Goal: Task Accomplishment & Management: Manage account settings

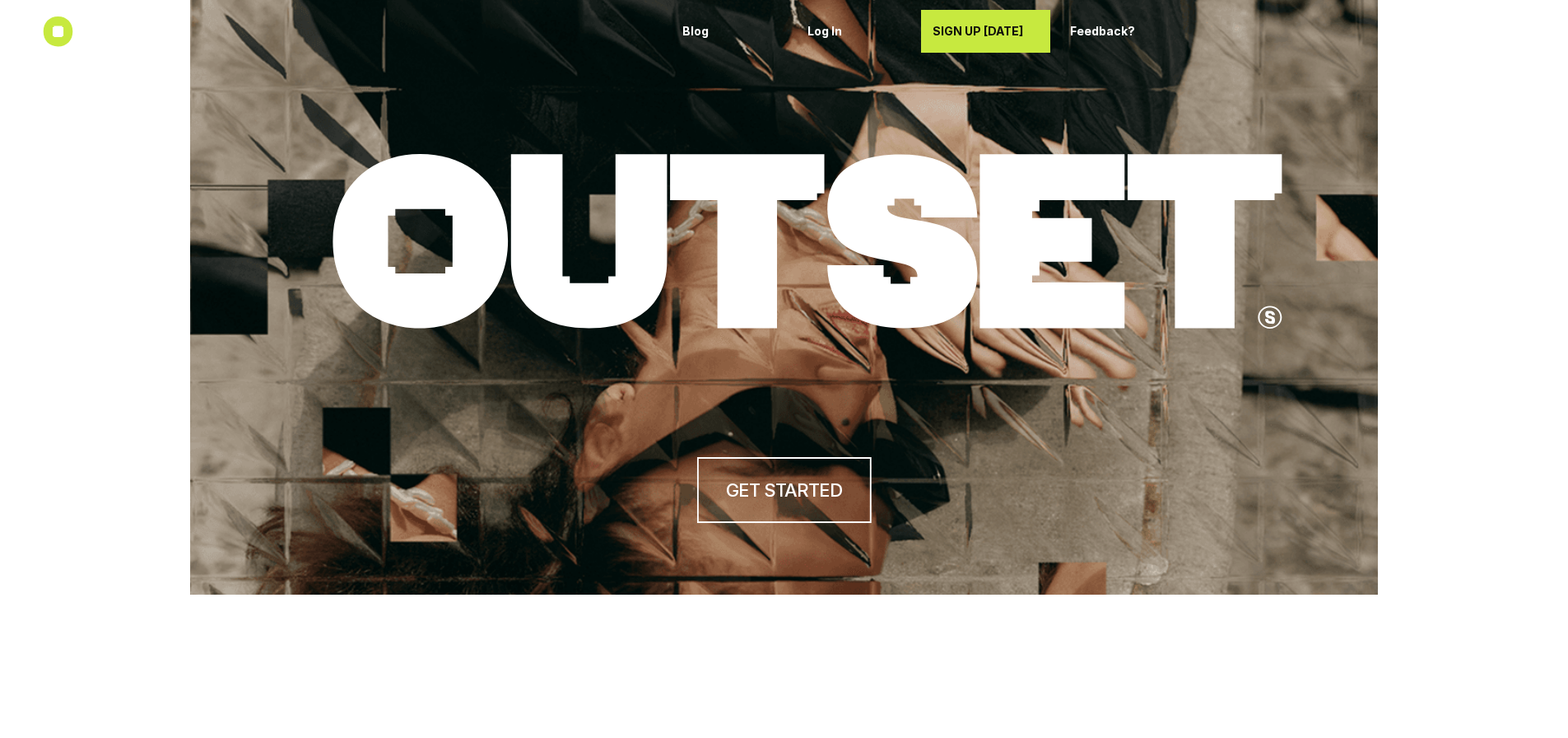
click at [1032, 34] on p "SIGN UP [DATE]" at bounding box center [986, 32] width 106 height 14
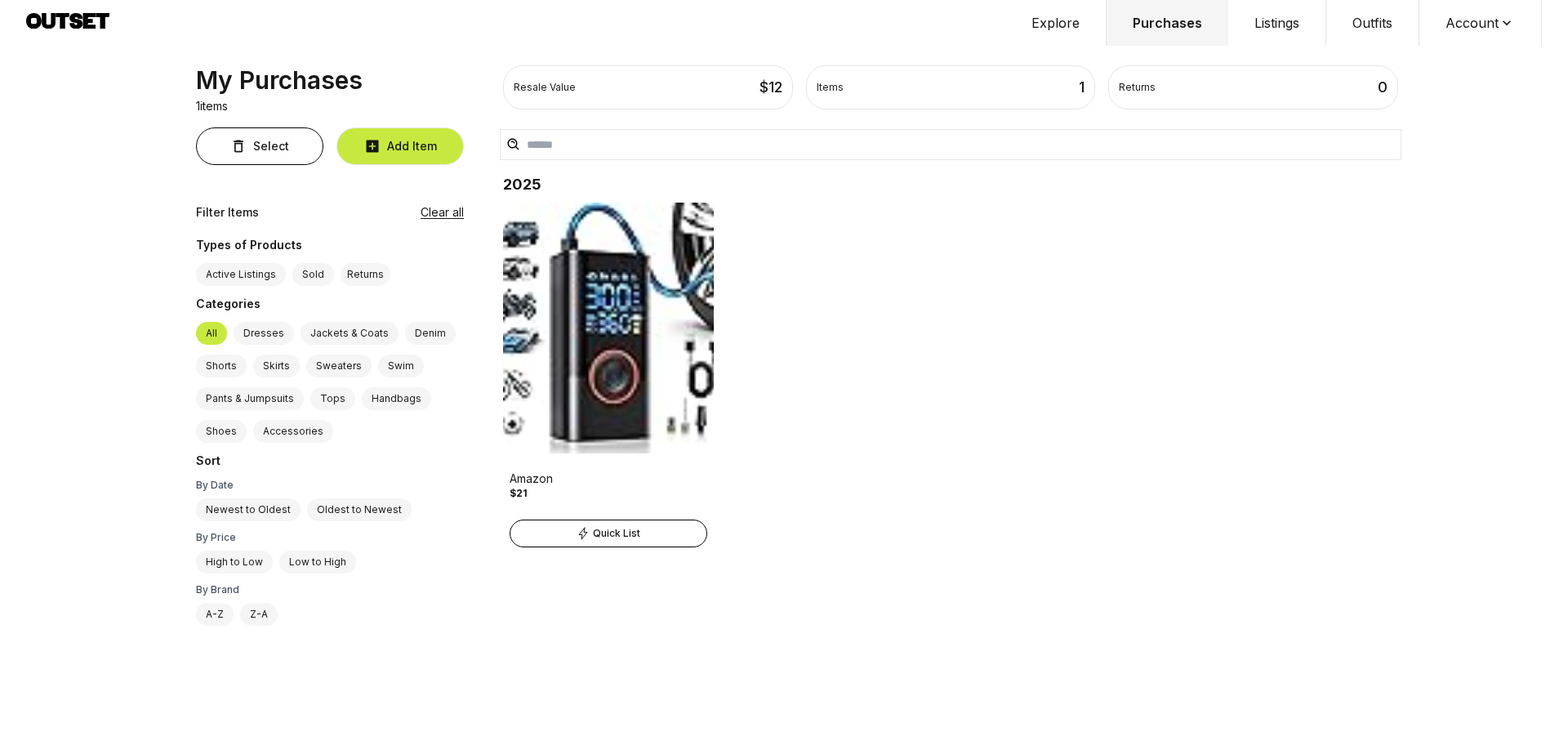
click at [1262, 43] on button "Listings" at bounding box center [1277, 23] width 98 height 46
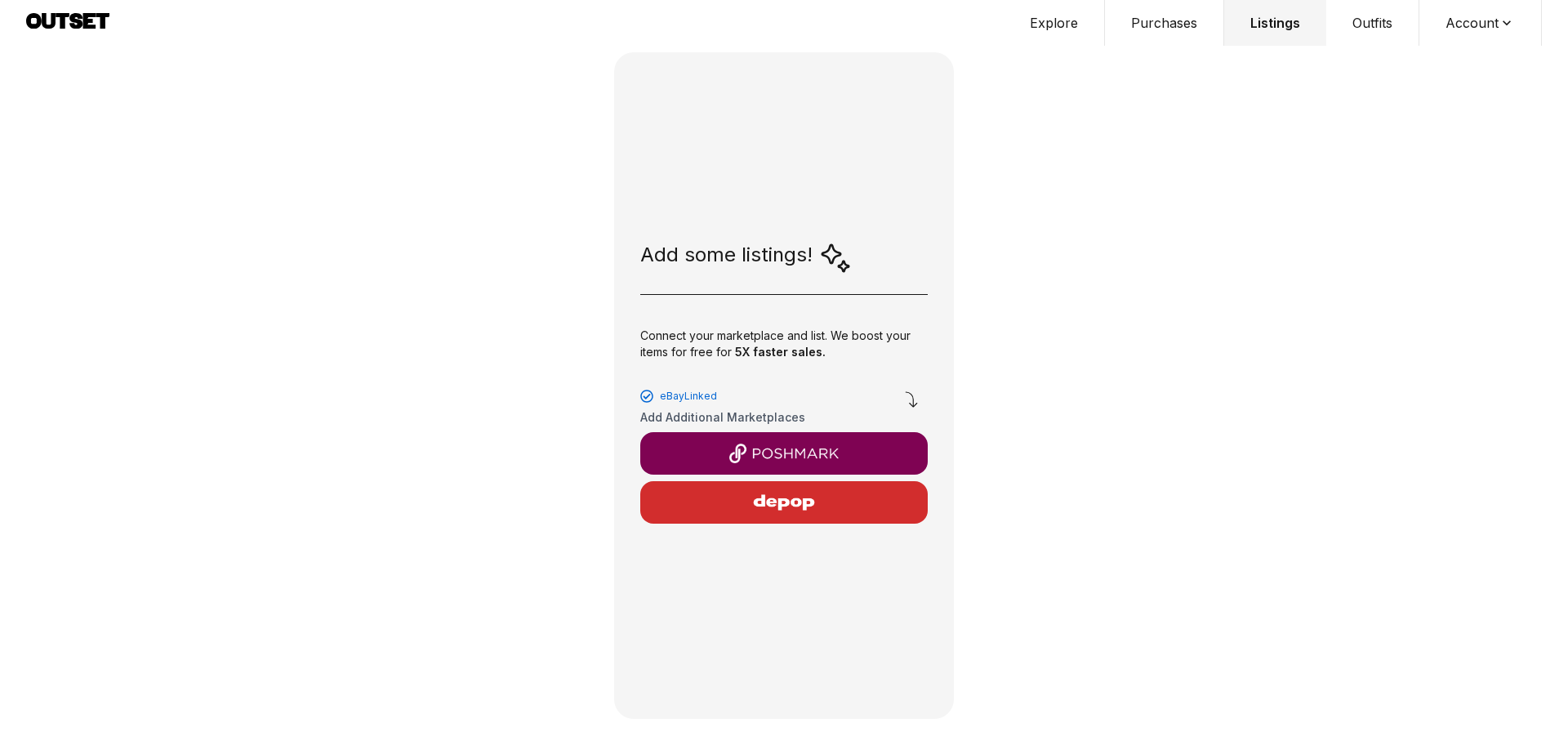
click at [781, 460] on img "button" at bounding box center [784, 454] width 261 height 20
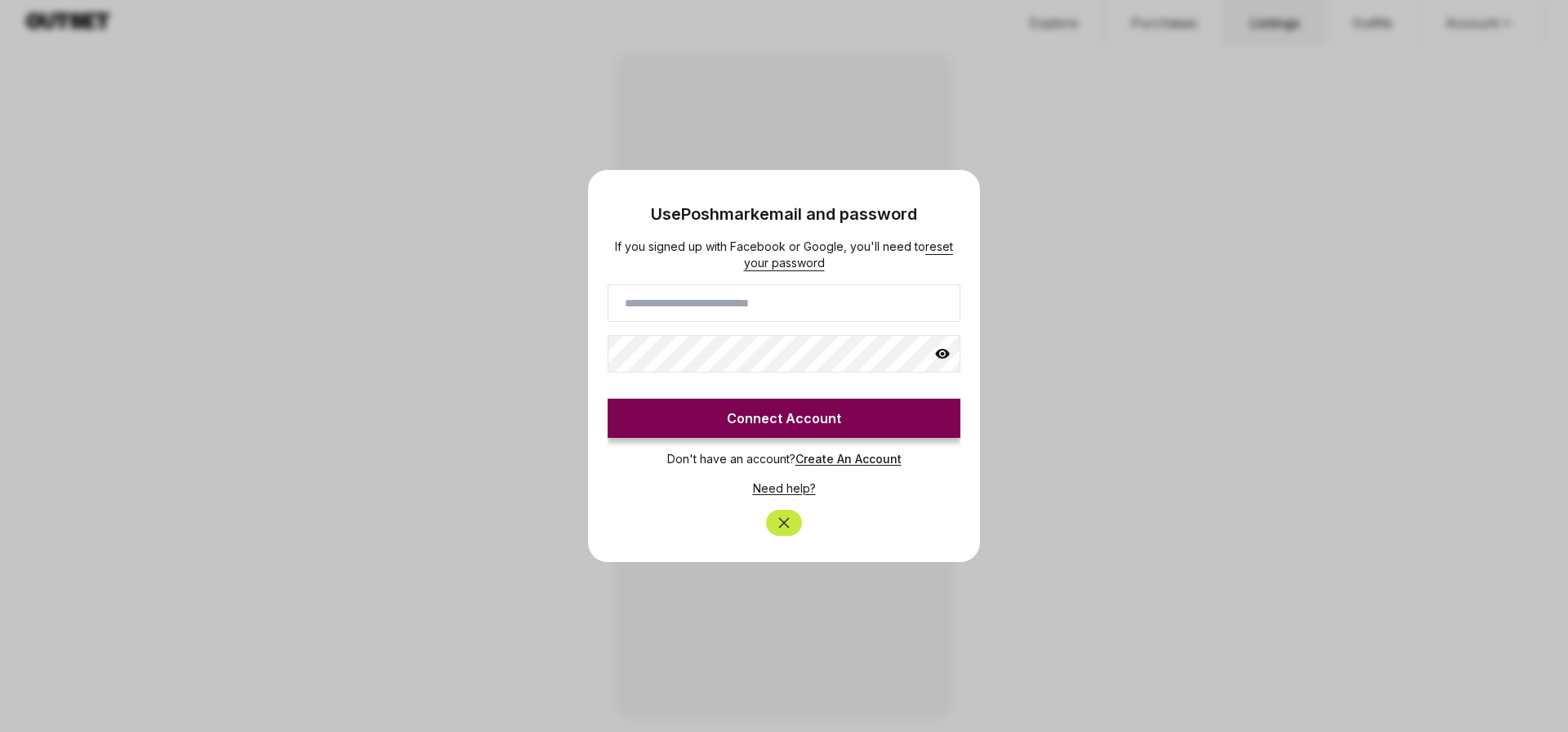
click at [730, 304] on input at bounding box center [784, 303] width 352 height 38
type input "**********"
click at [939, 349] on icon at bounding box center [942, 354] width 15 height 10
click at [900, 413] on button "Connect Account" at bounding box center [784, 419] width 352 height 40
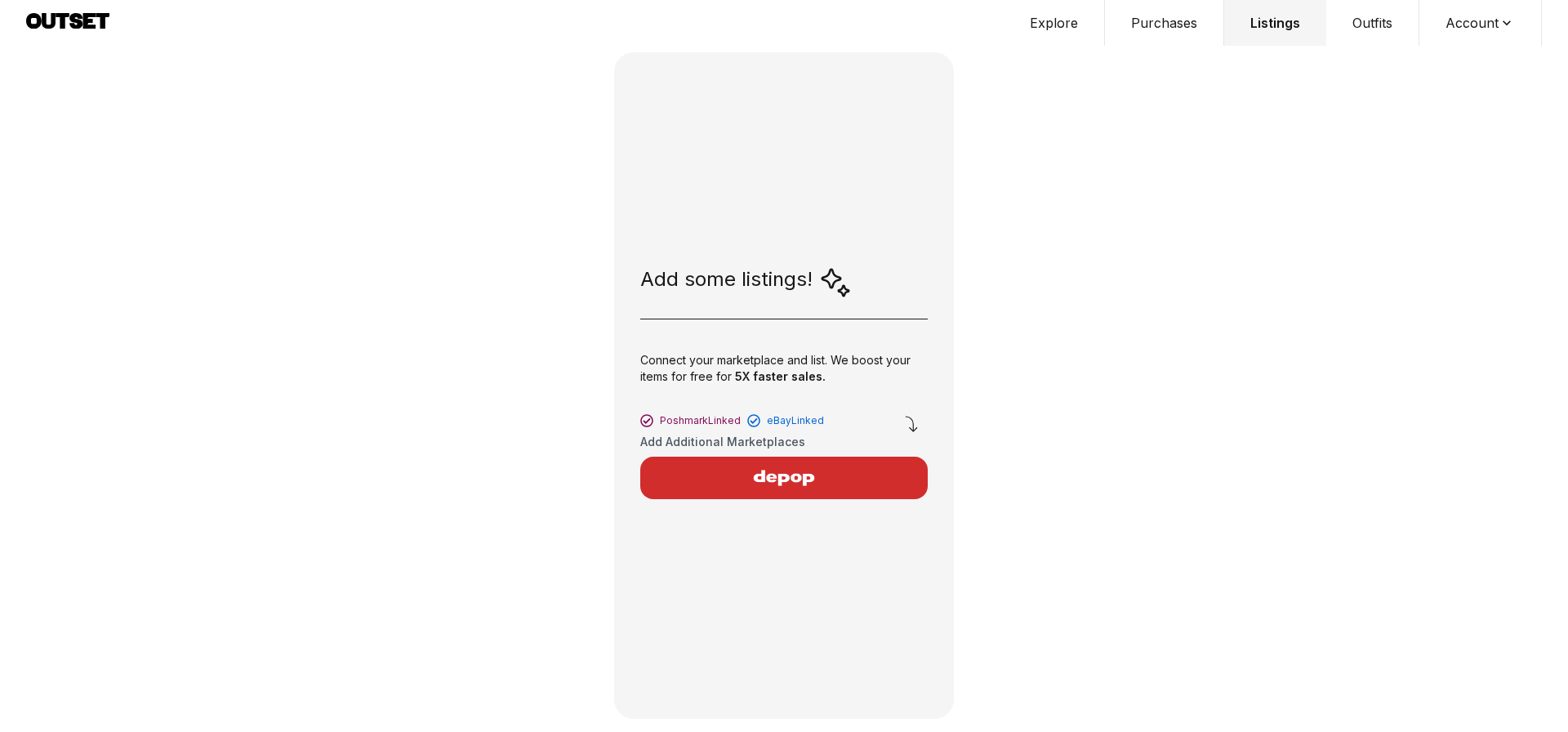
click at [780, 473] on img "button" at bounding box center [784, 478] width 143 height 40
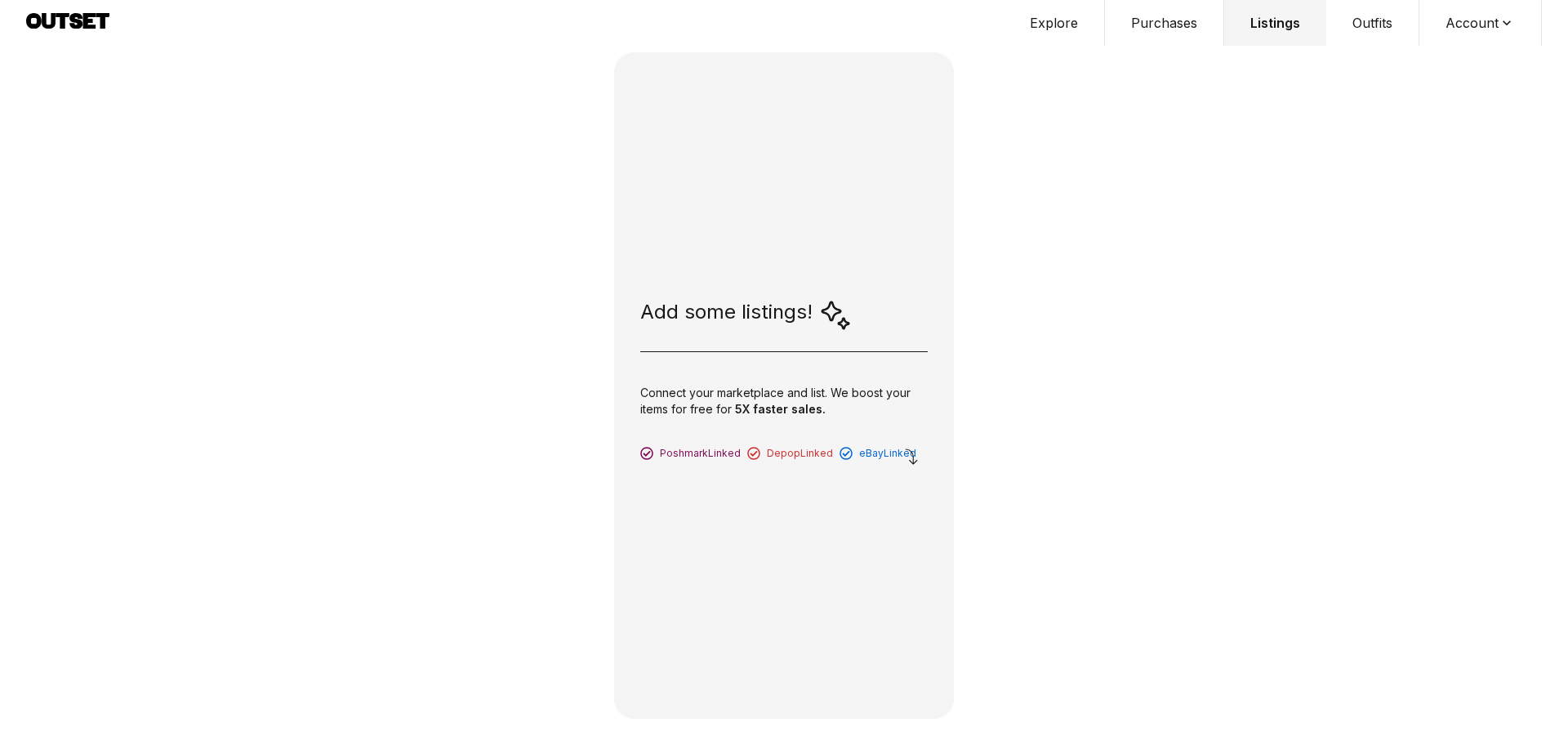
click at [908, 459] on icon at bounding box center [912, 457] width 20 height 20
click at [1478, 21] on button "Account" at bounding box center [1481, 23] width 123 height 46
click at [1440, 49] on span "Profile" at bounding box center [1469, 54] width 144 height 30
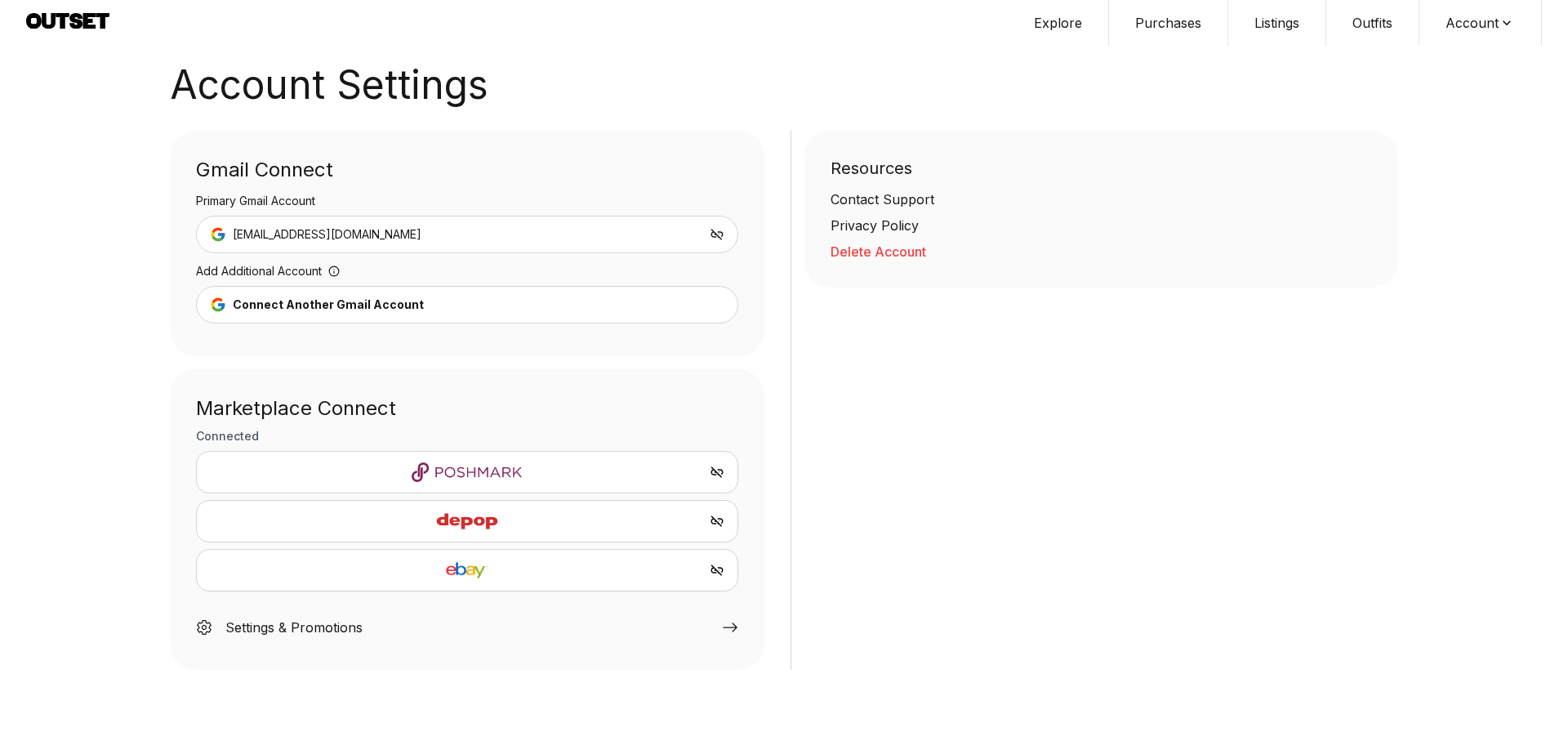
click at [703, 574] on img at bounding box center [467, 571] width 515 height 20
click at [715, 568] on icon "Unlink eBay" at bounding box center [717, 570] width 15 height 15
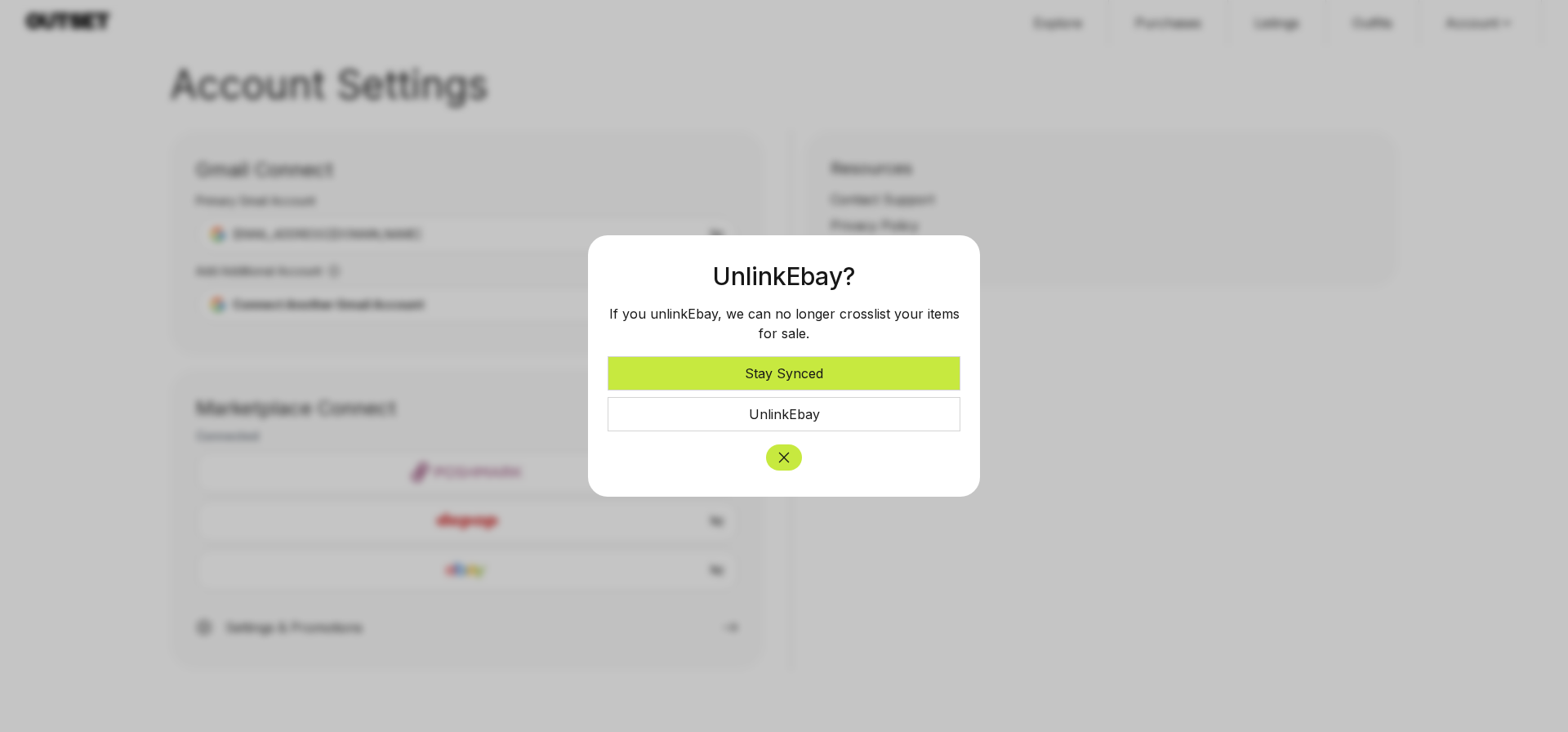
click at [818, 375] on button "Stay Synced" at bounding box center [784, 373] width 352 height 35
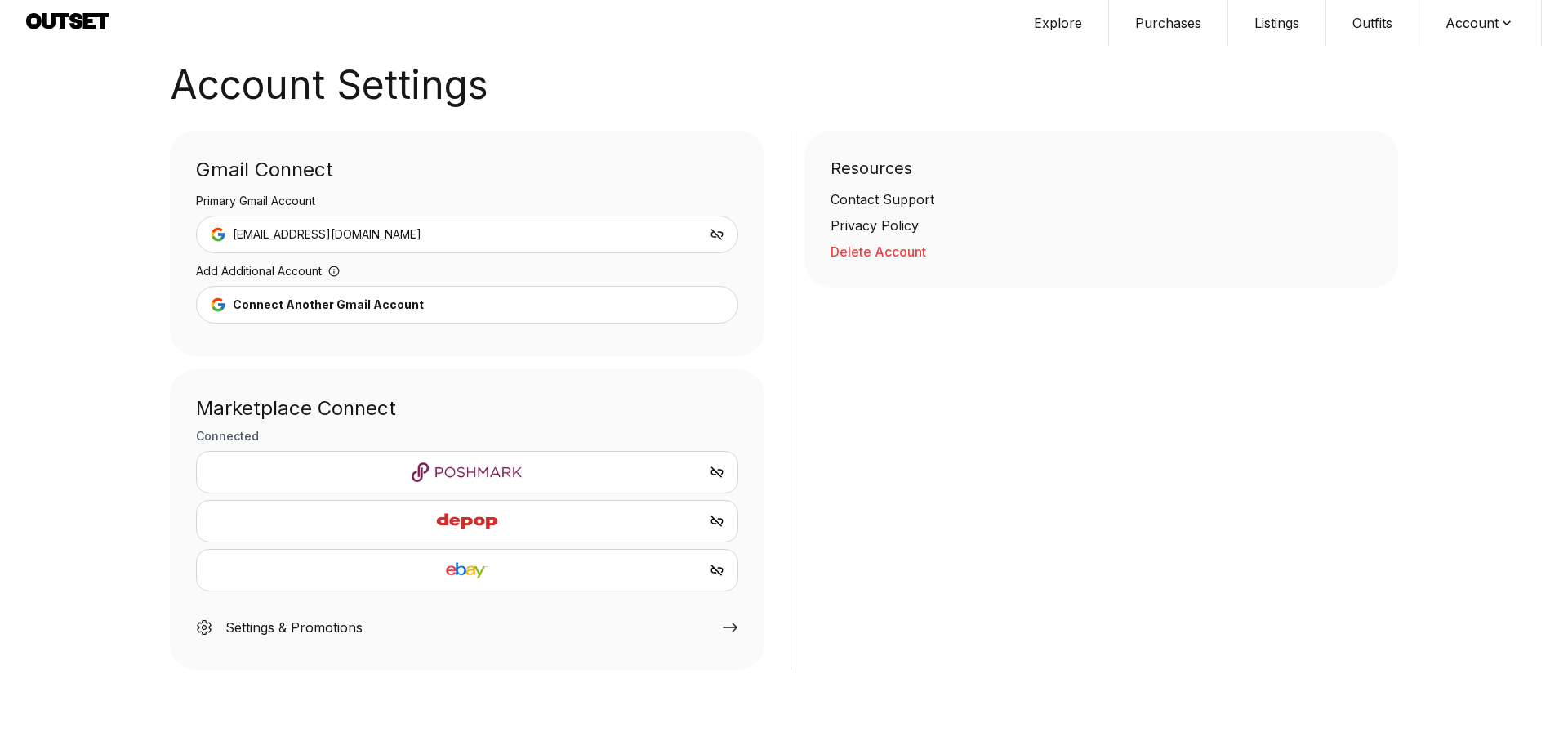
click at [717, 521] on icon "Unlink Depop" at bounding box center [717, 522] width 12 height 12
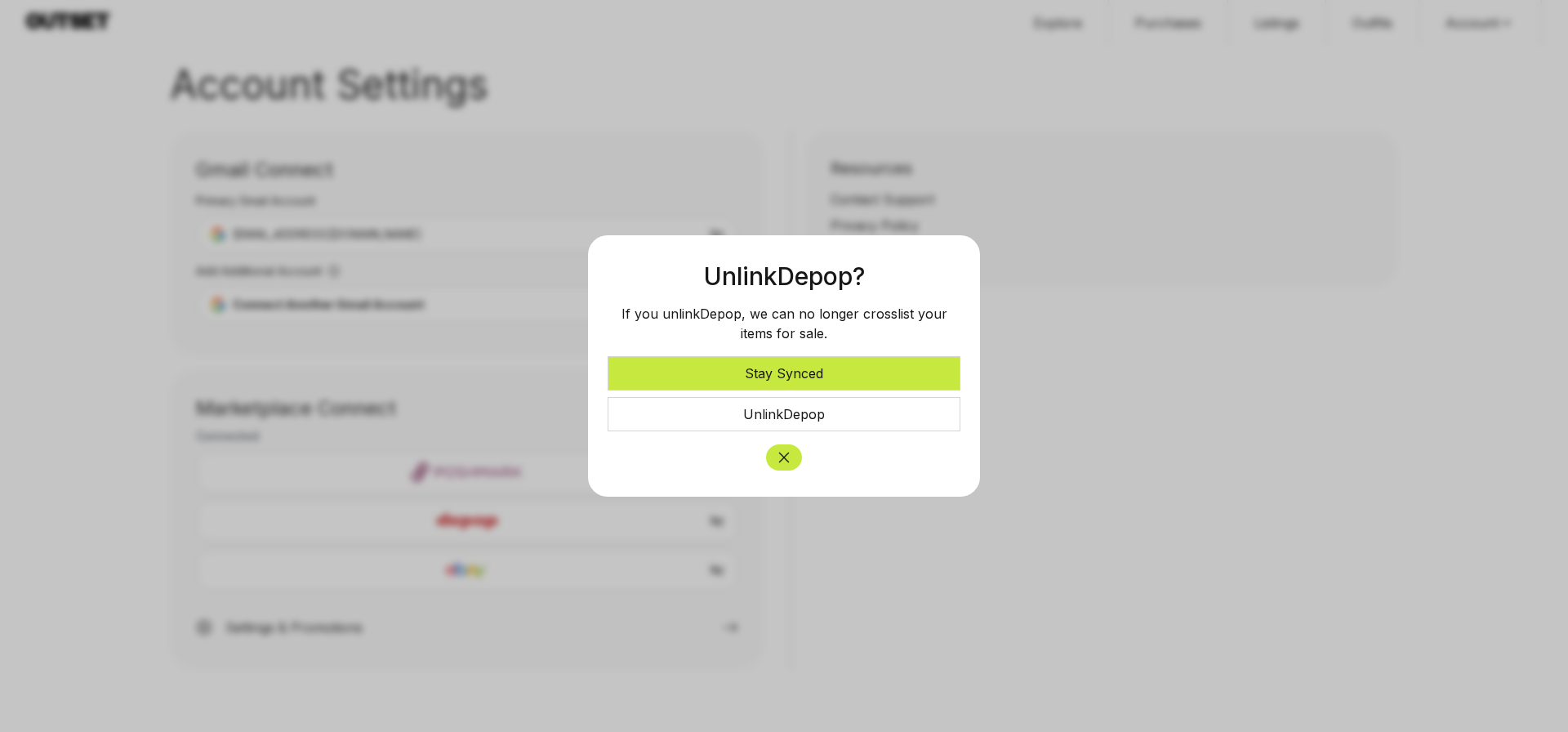
click at [842, 379] on button "Stay Synced" at bounding box center [784, 373] width 352 height 35
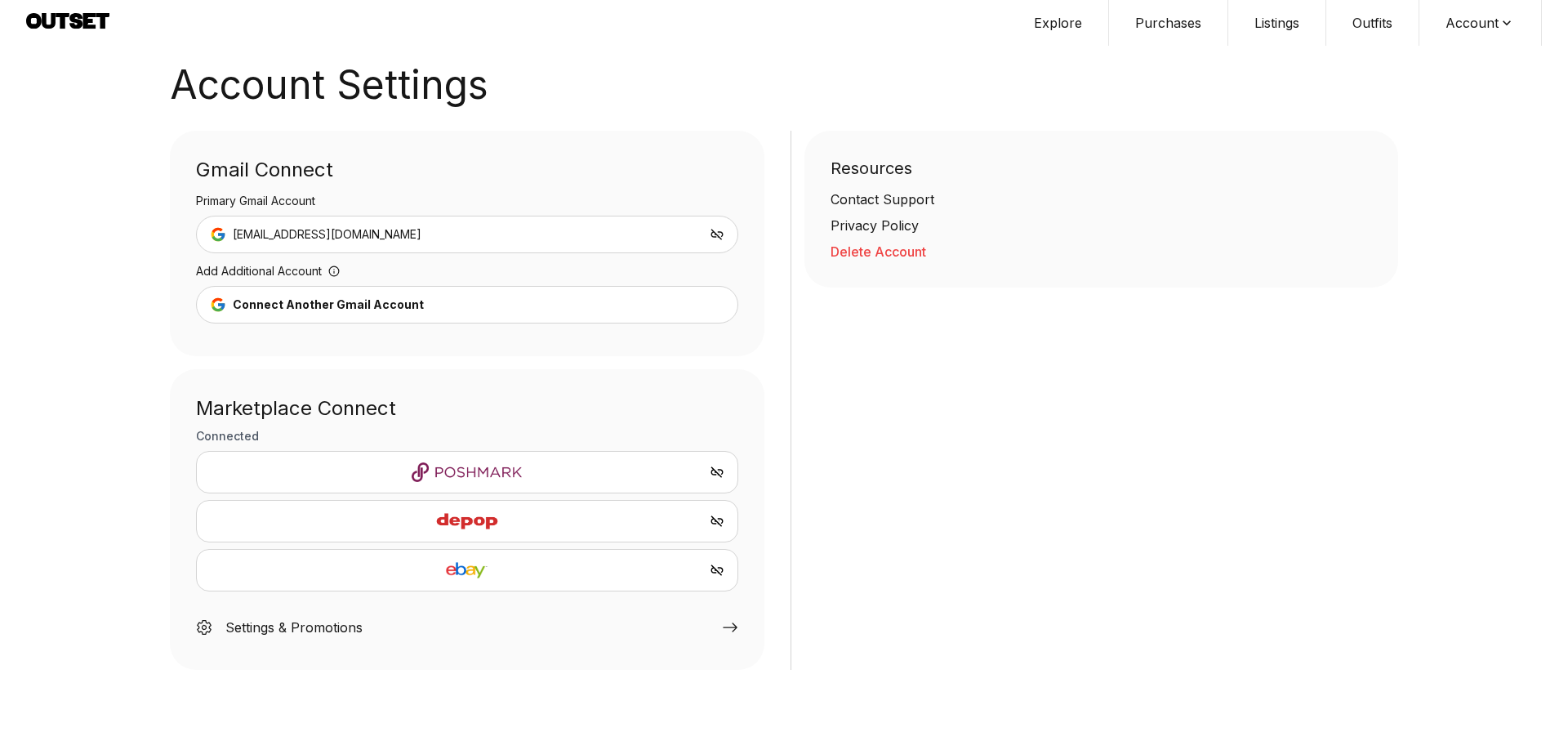
click at [713, 470] on icon "Unlink Poshmark" at bounding box center [717, 472] width 12 height 12
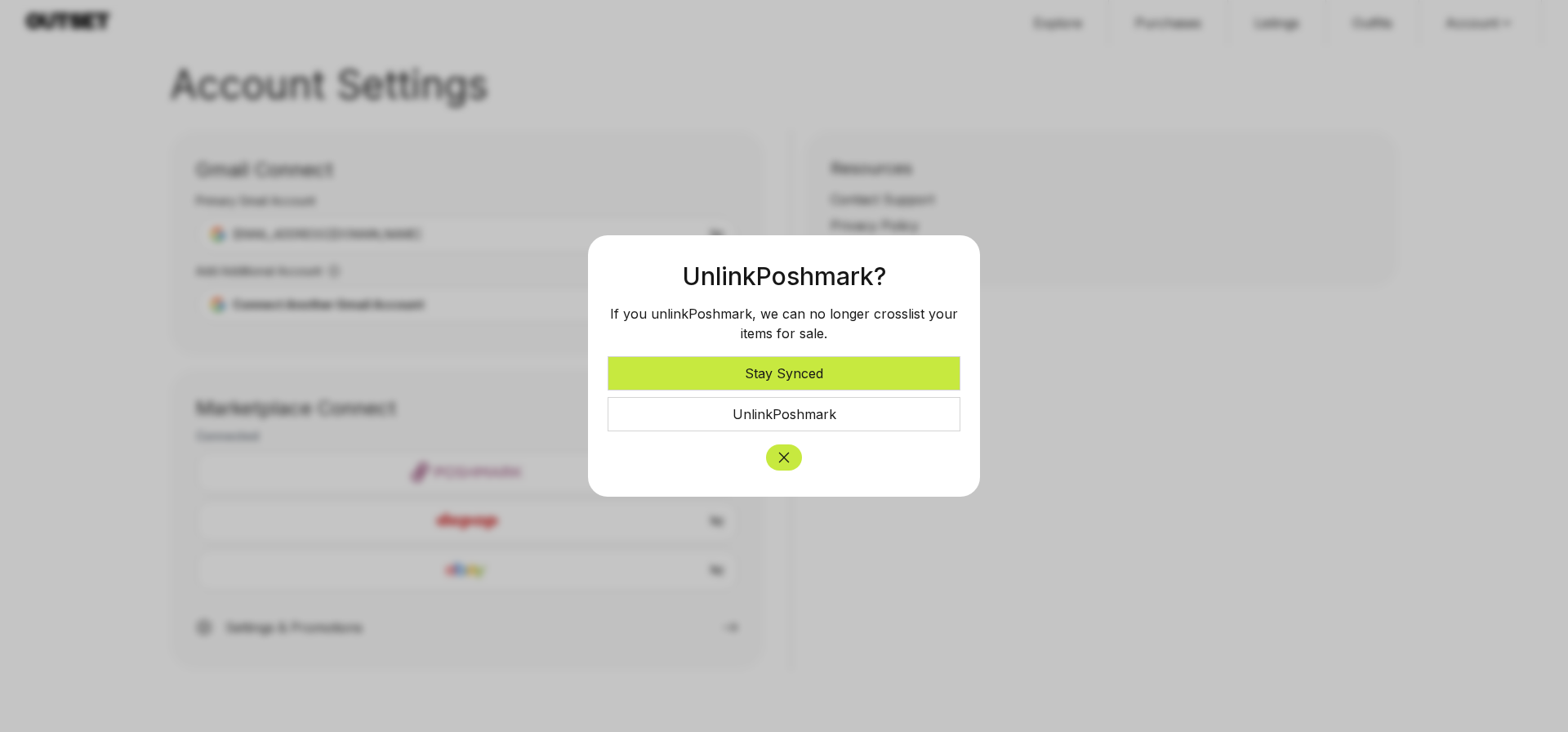
click at [788, 373] on button "Stay Synced" at bounding box center [784, 373] width 352 height 35
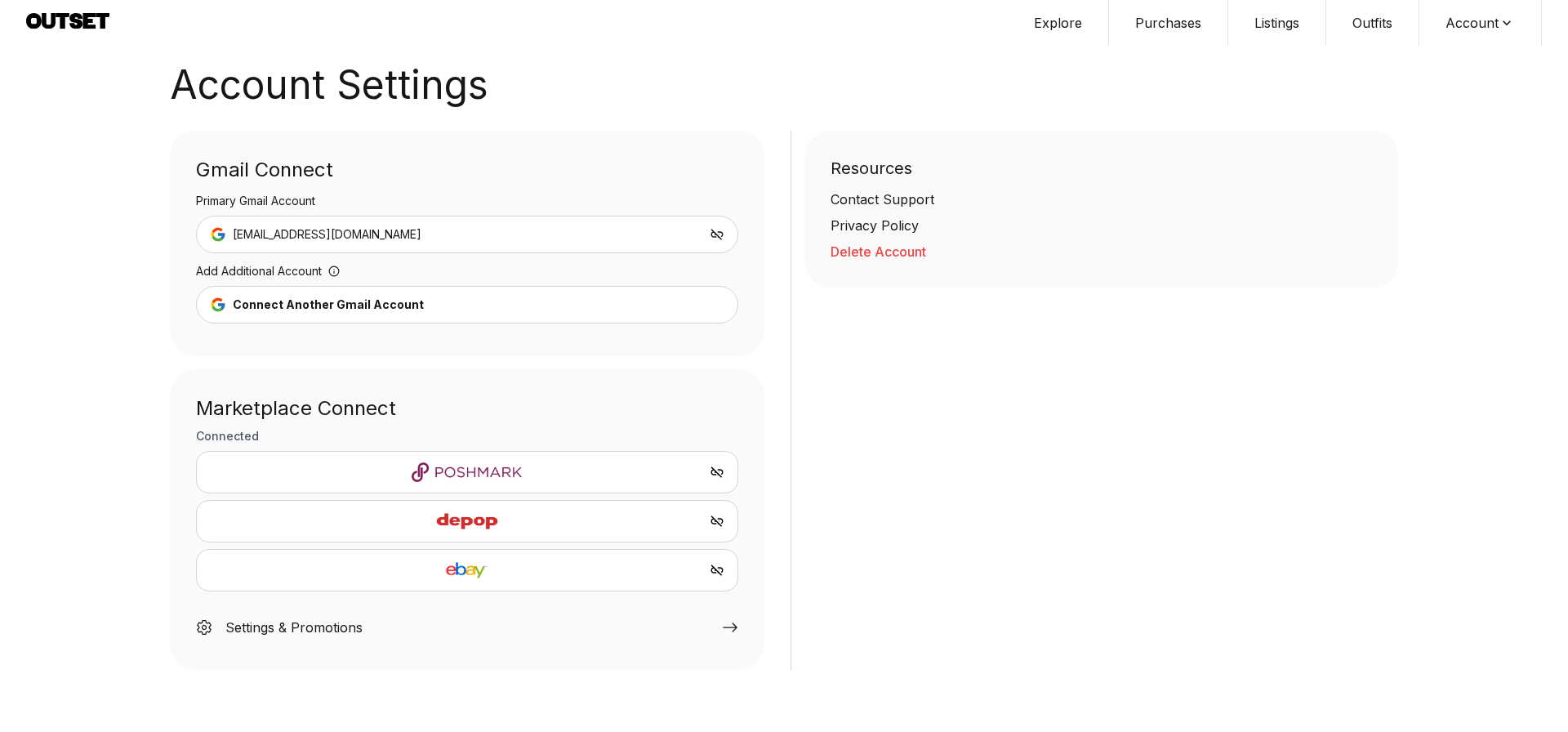
click at [337, 625] on div "Settings & Promotions" at bounding box center [294, 628] width 138 height 20
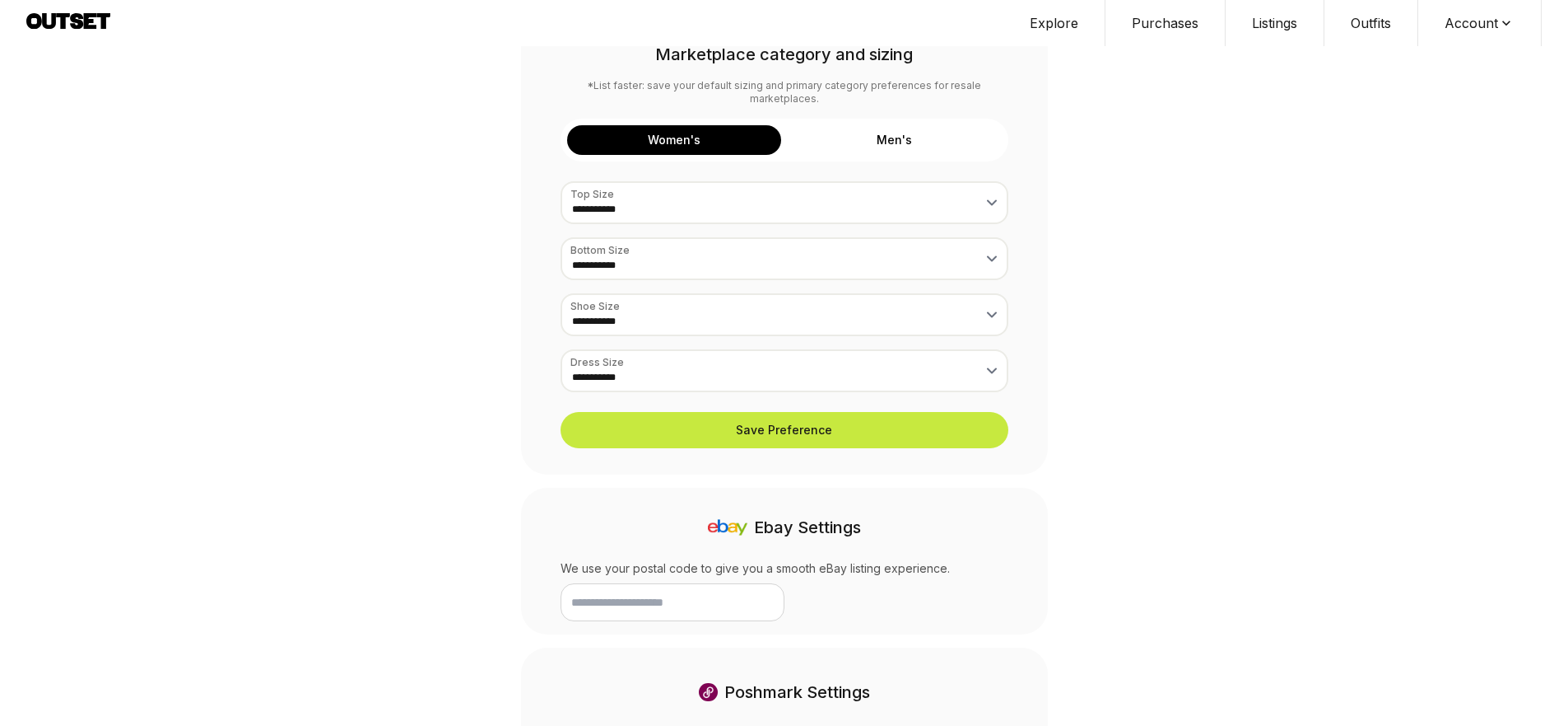
scroll to position [102, 0]
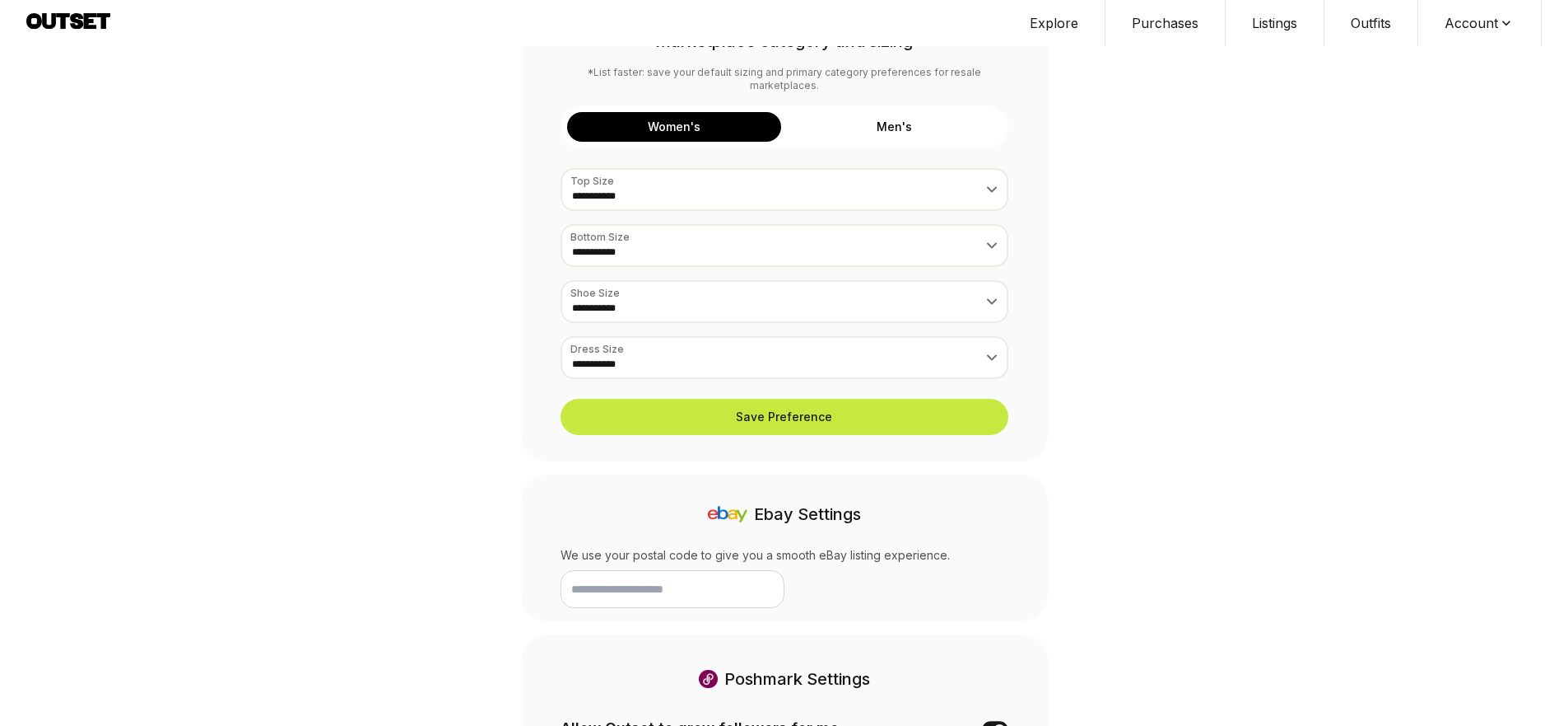
click at [752, 570] on input "text" at bounding box center [673, 589] width 224 height 38
type input "*****"
click at [800, 570] on button at bounding box center [812, 589] width 43 height 38
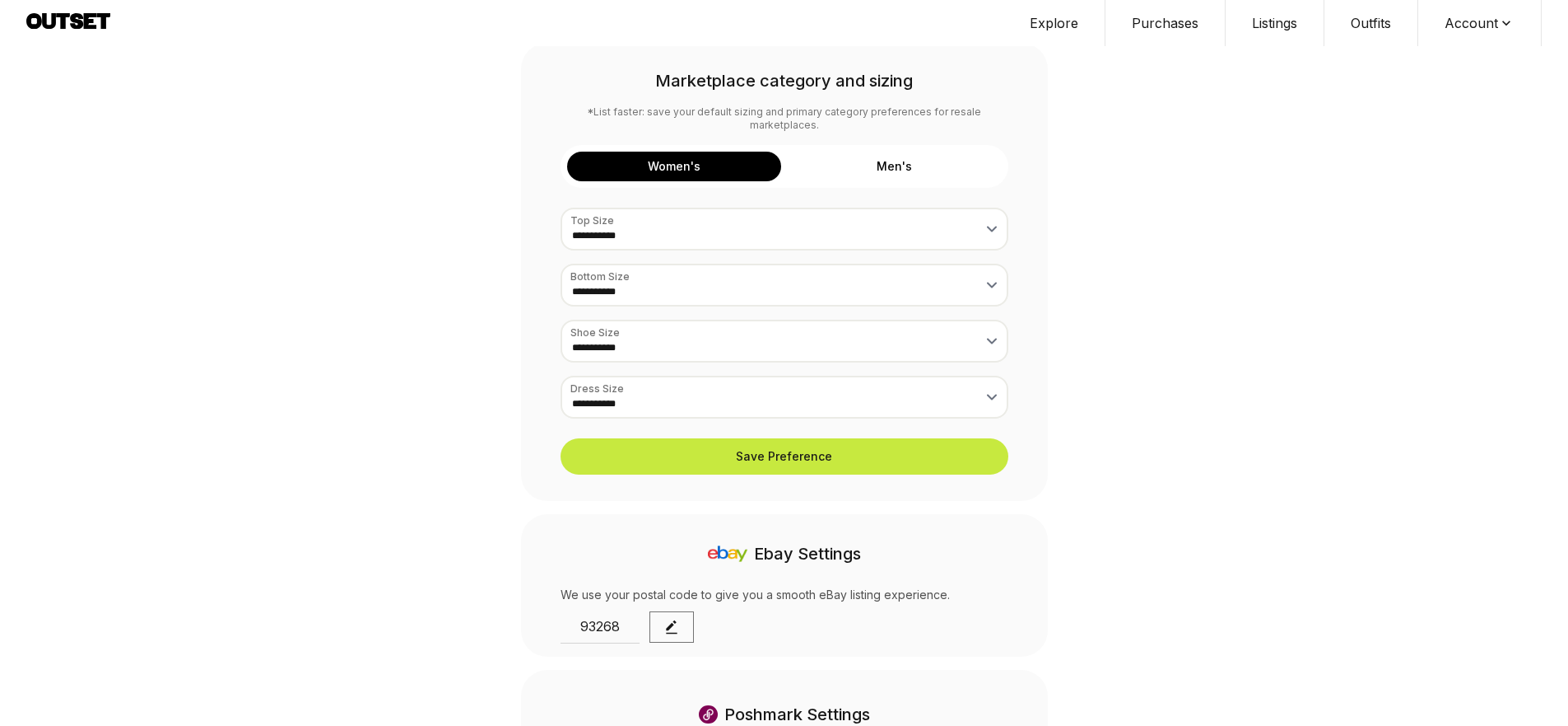
scroll to position [59, 0]
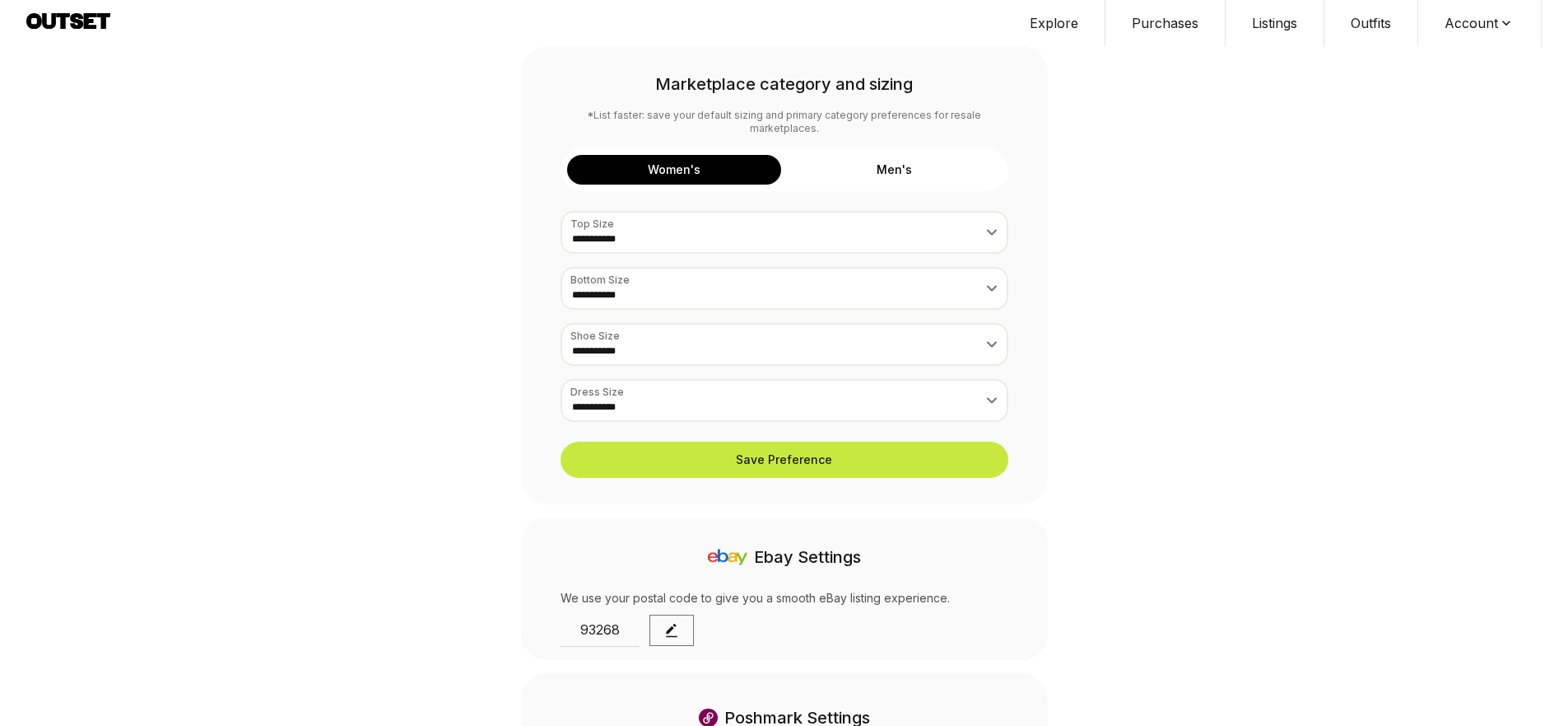
click at [885, 155] on button "Men's" at bounding box center [894, 170] width 214 height 30
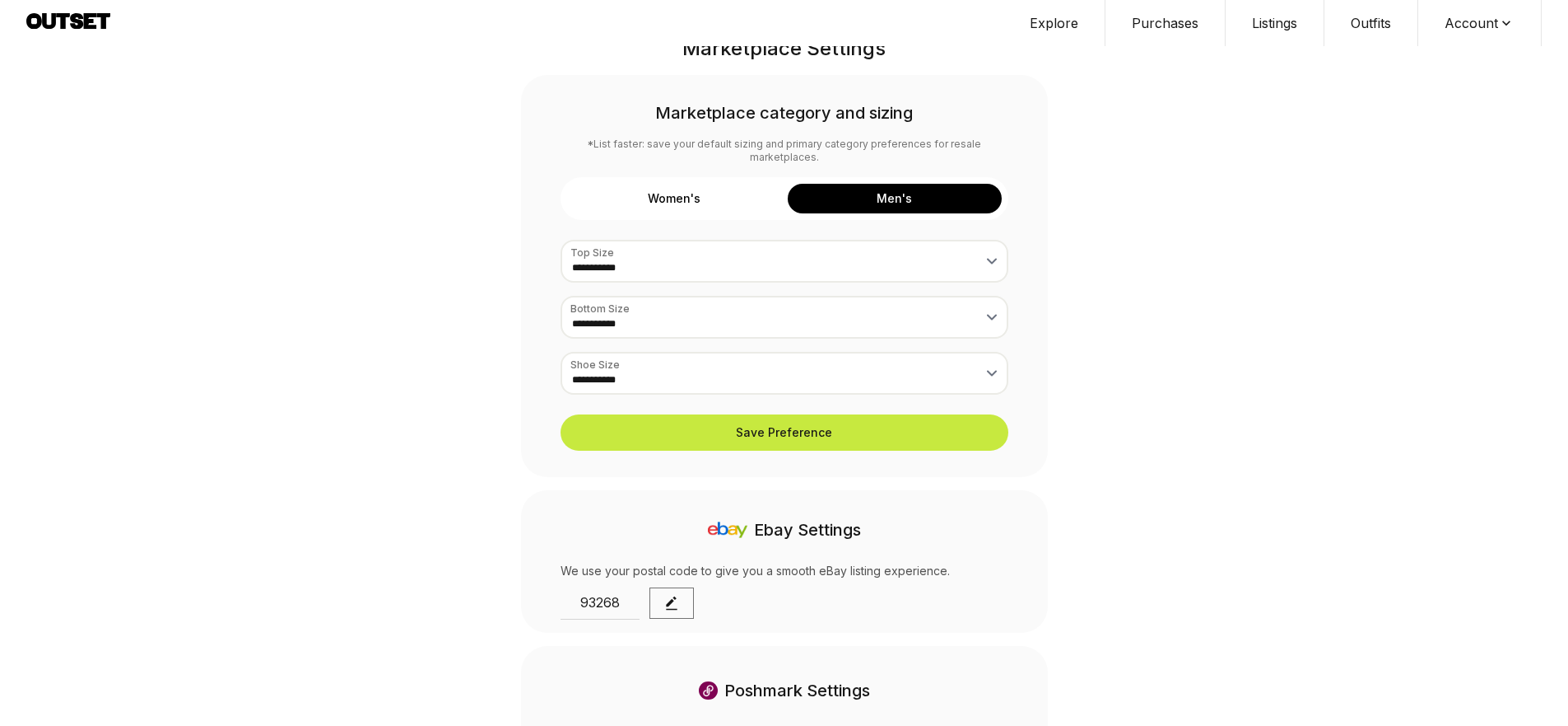
scroll to position [378, 0]
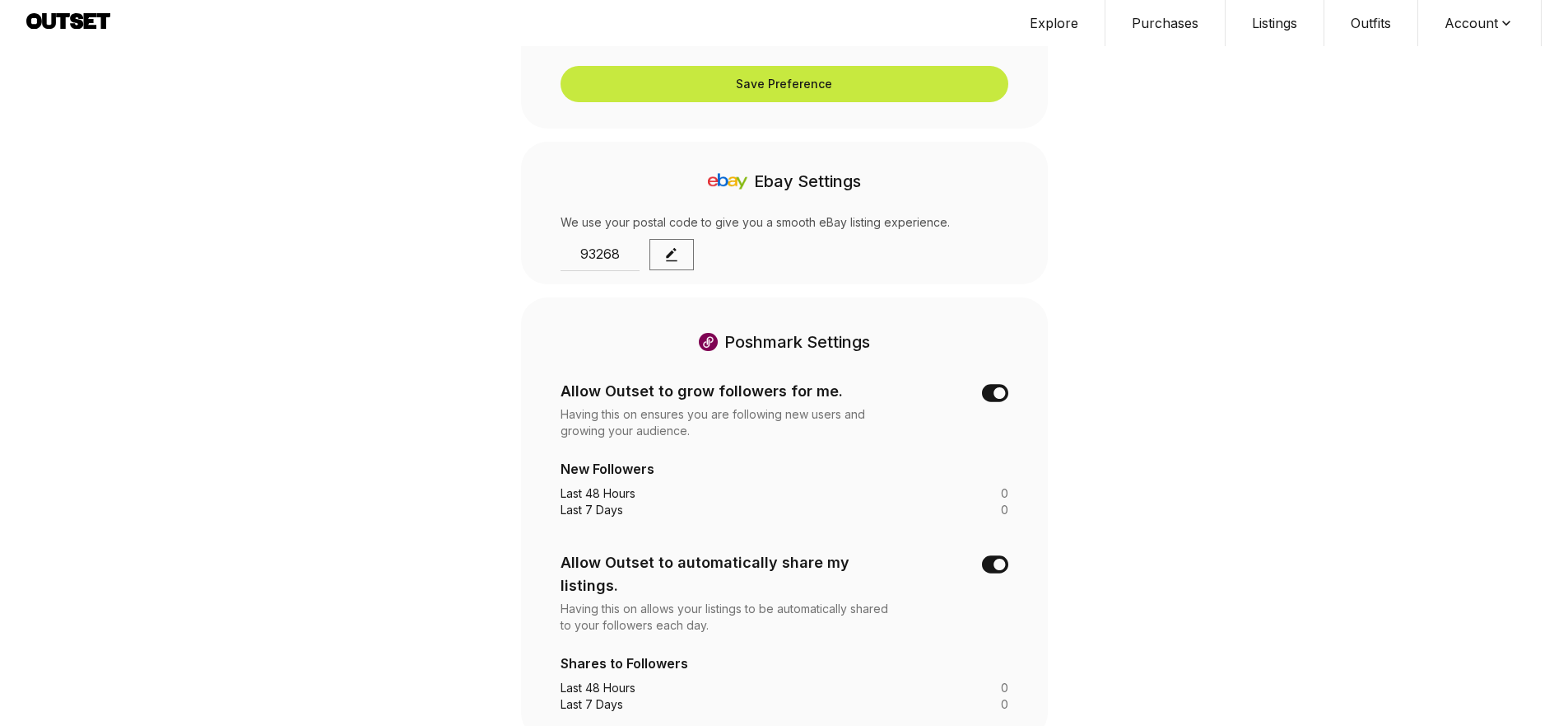
click at [878, 87] on button "Save Preference" at bounding box center [784, 84] width 448 height 36
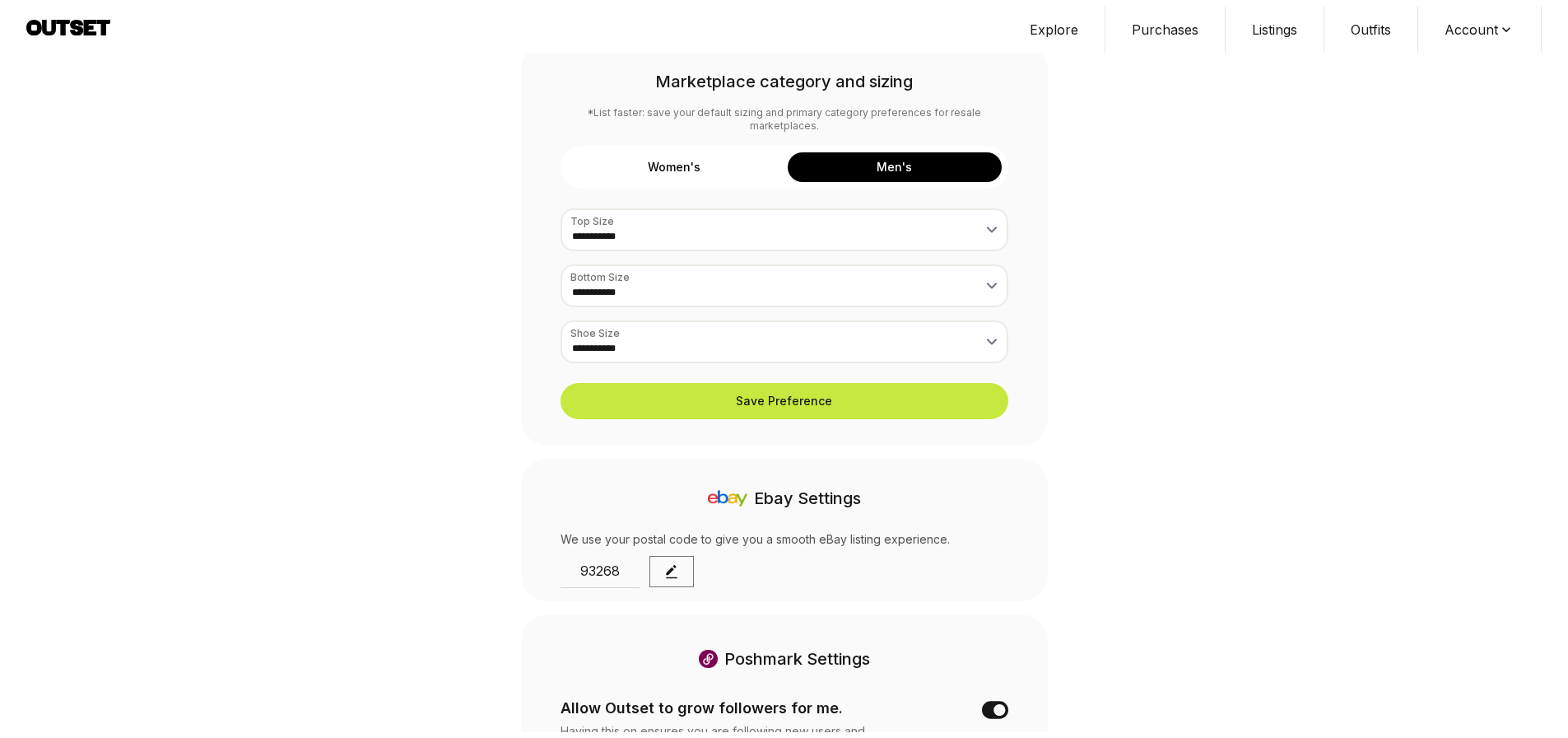
scroll to position [0, 0]
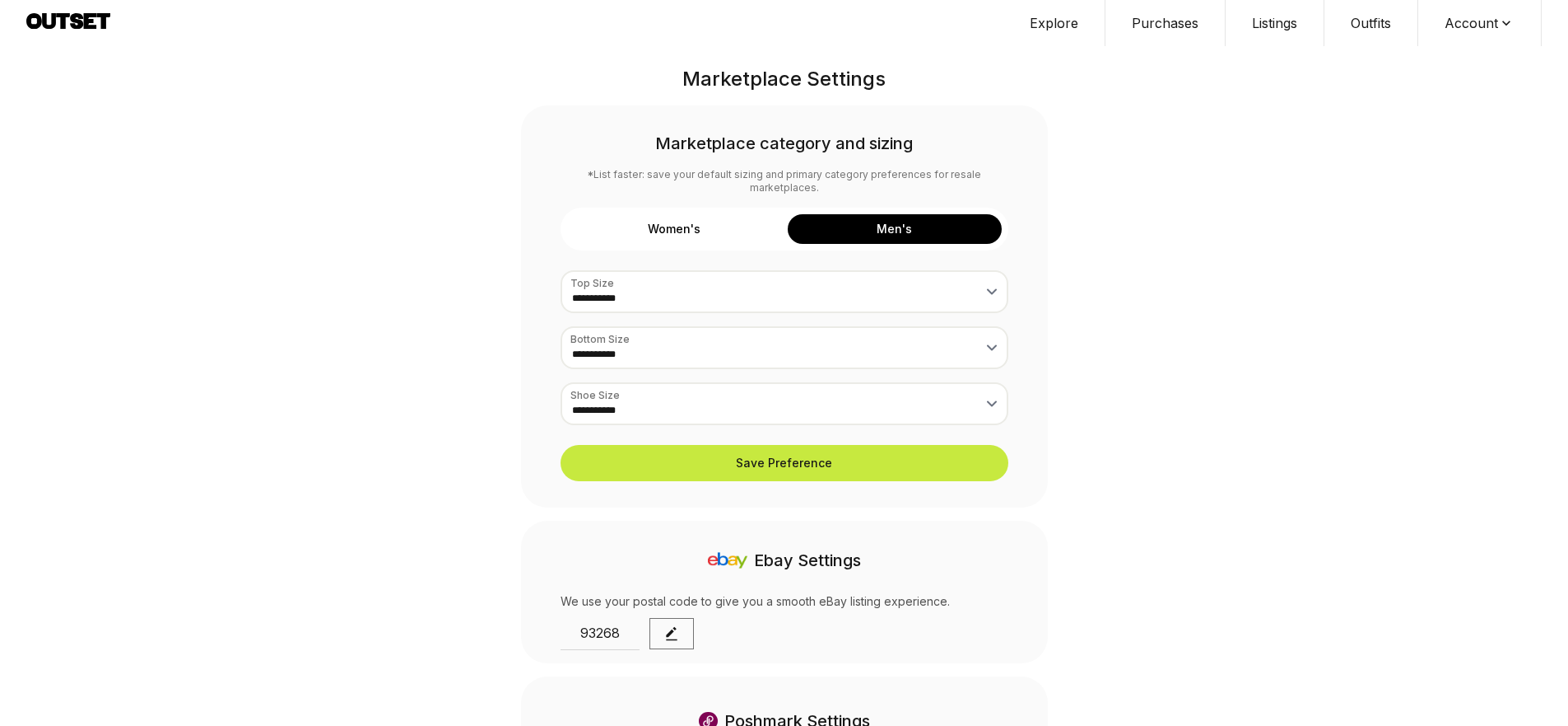
drag, startPoint x: 896, startPoint y: 458, endPoint x: 847, endPoint y: 439, distance: 52.6
click at [896, 458] on button "Save Preference" at bounding box center [784, 462] width 448 height 36
click at [683, 236] on div "Women's Men's" at bounding box center [784, 229] width 448 height 43
click at [680, 214] on button "Women's" at bounding box center [674, 229] width 214 height 30
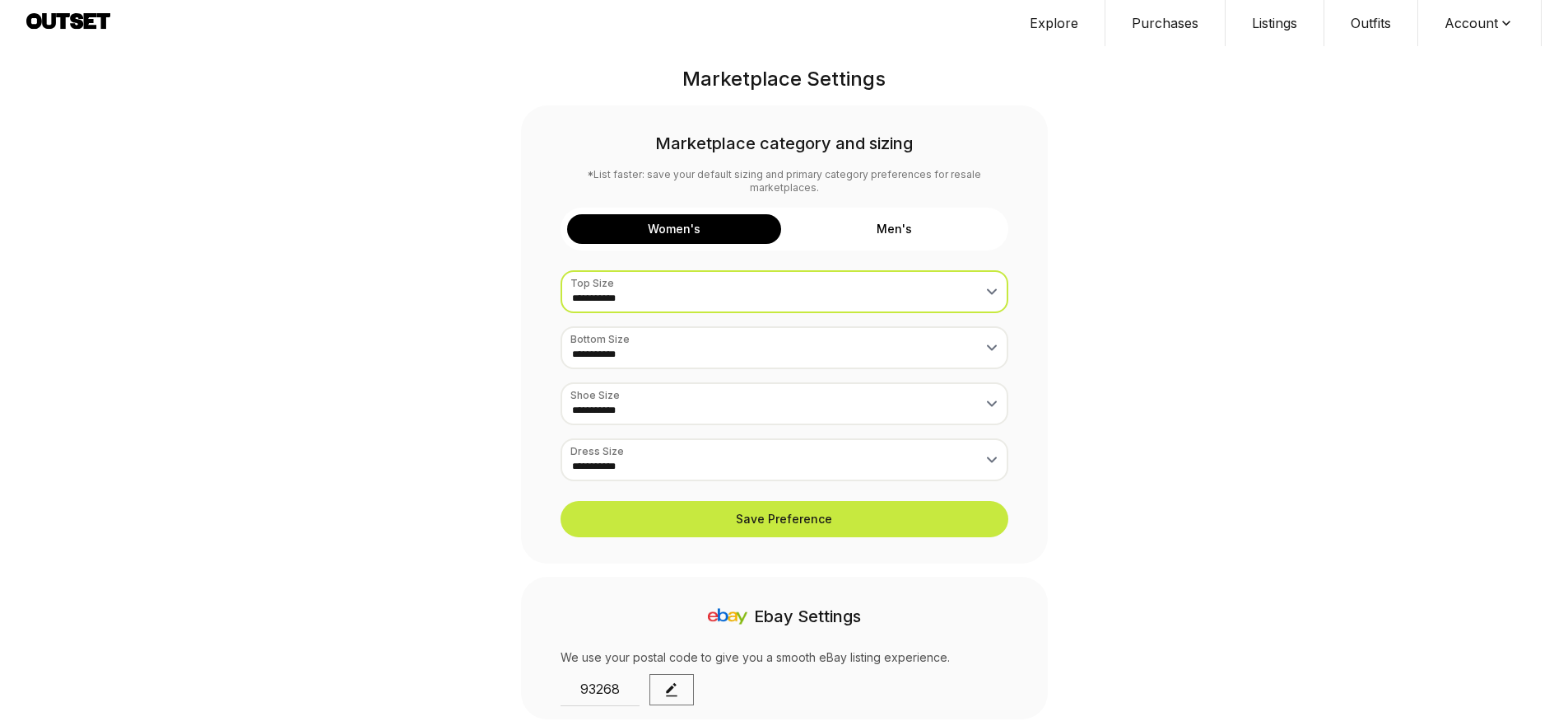
click at [668, 271] on select "**********" at bounding box center [784, 292] width 448 height 43
select select "*"
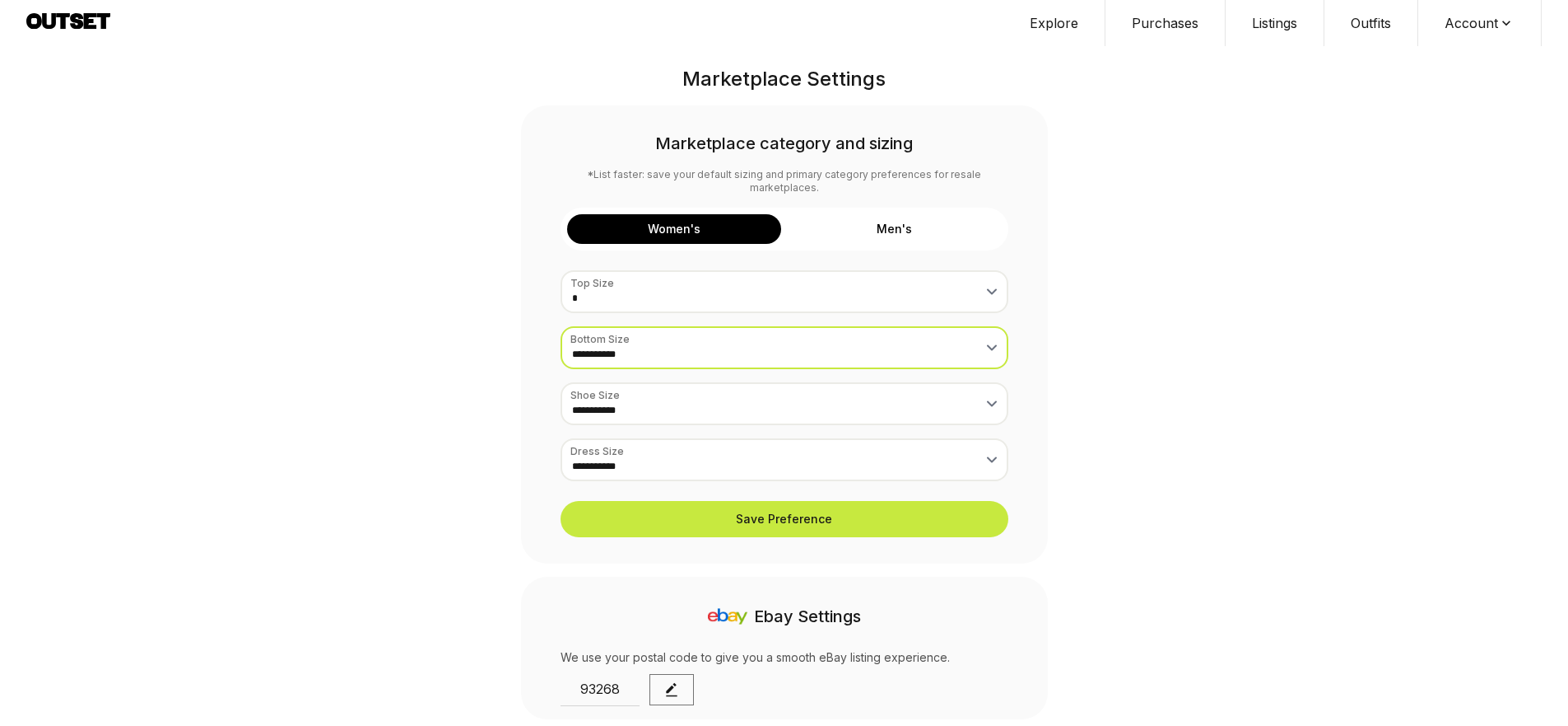
click at [623, 338] on select "**********" at bounding box center [784, 348] width 448 height 43
select select "*"
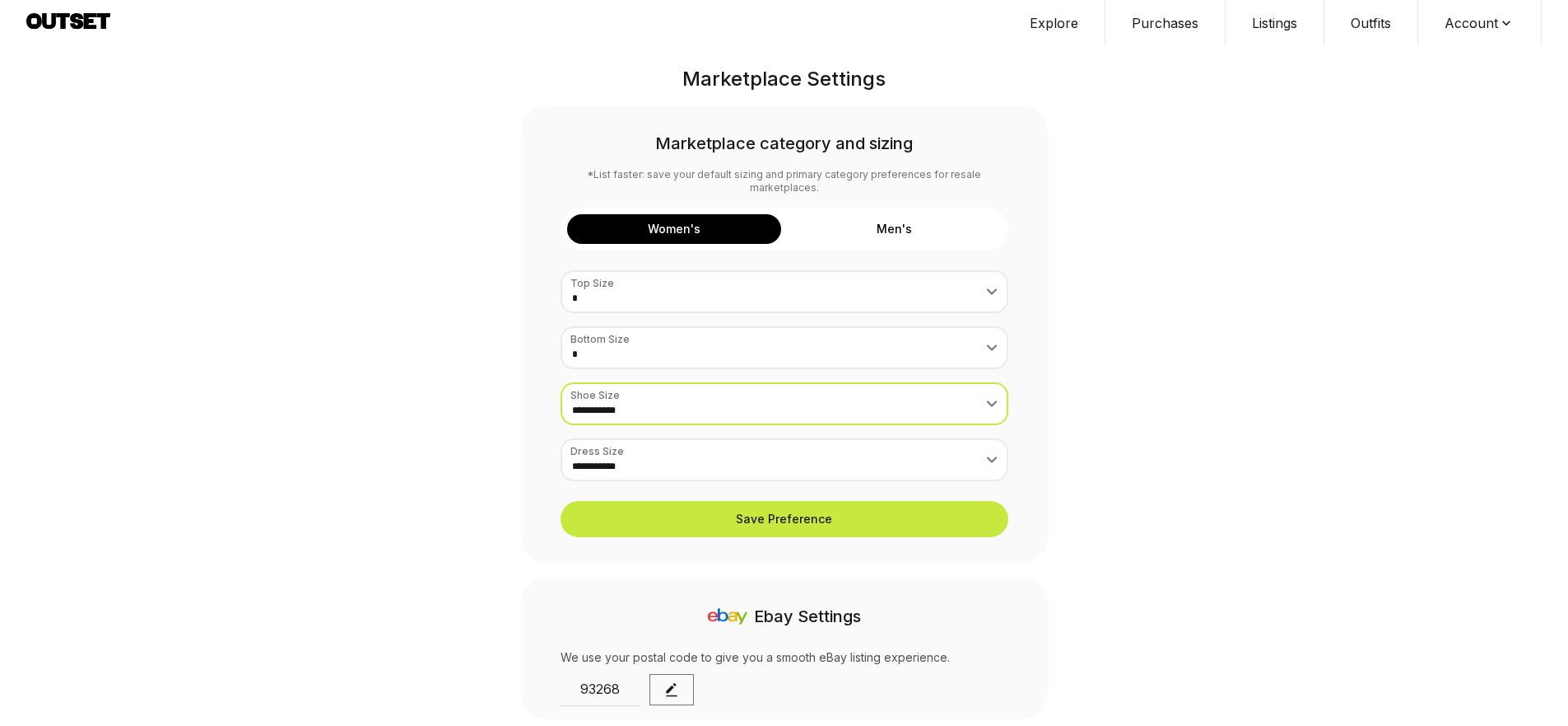
click at [620, 403] on select "**********" at bounding box center [784, 403] width 448 height 43
select select "***"
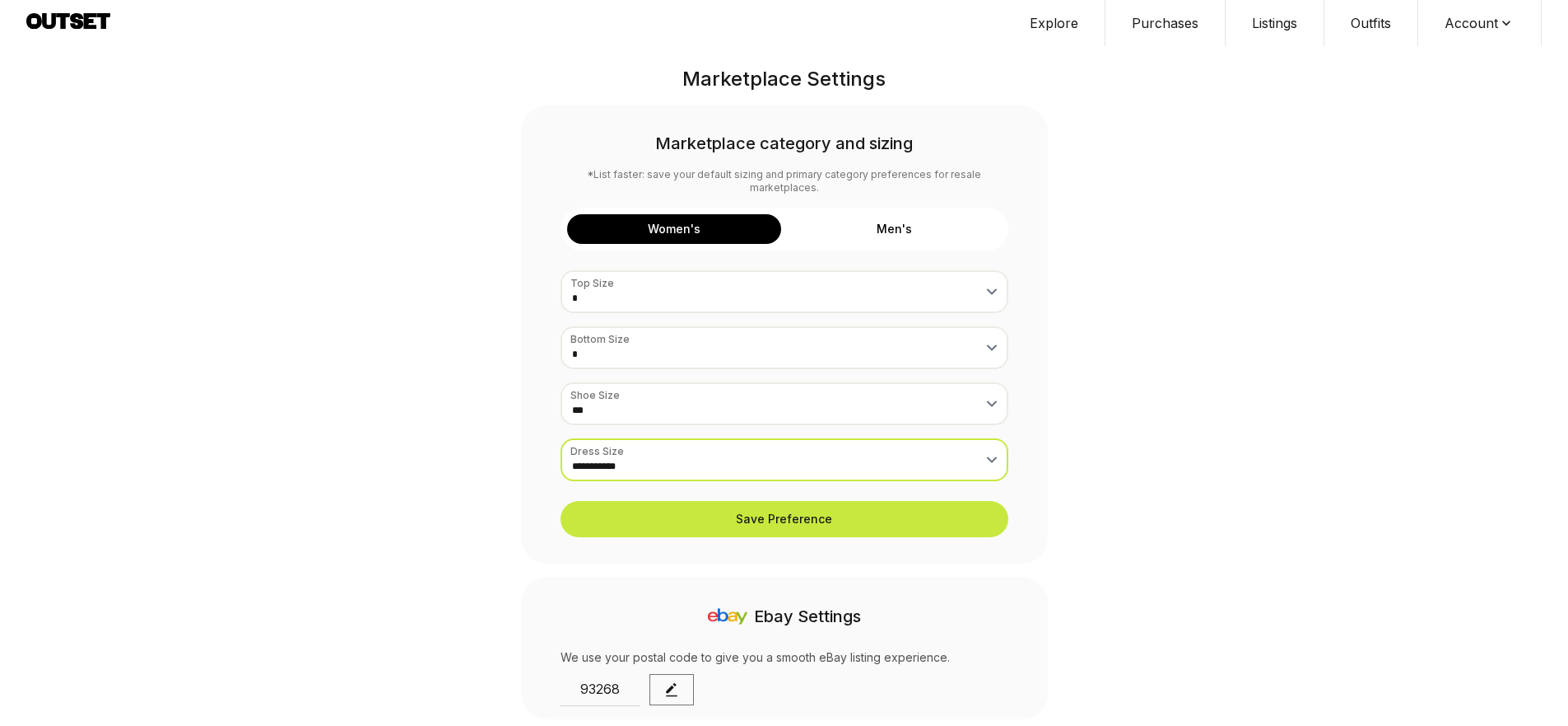
click at [657, 446] on select "**********" at bounding box center [784, 459] width 448 height 43
select select "*"
click at [626, 438] on select "**********" at bounding box center [784, 459] width 448 height 43
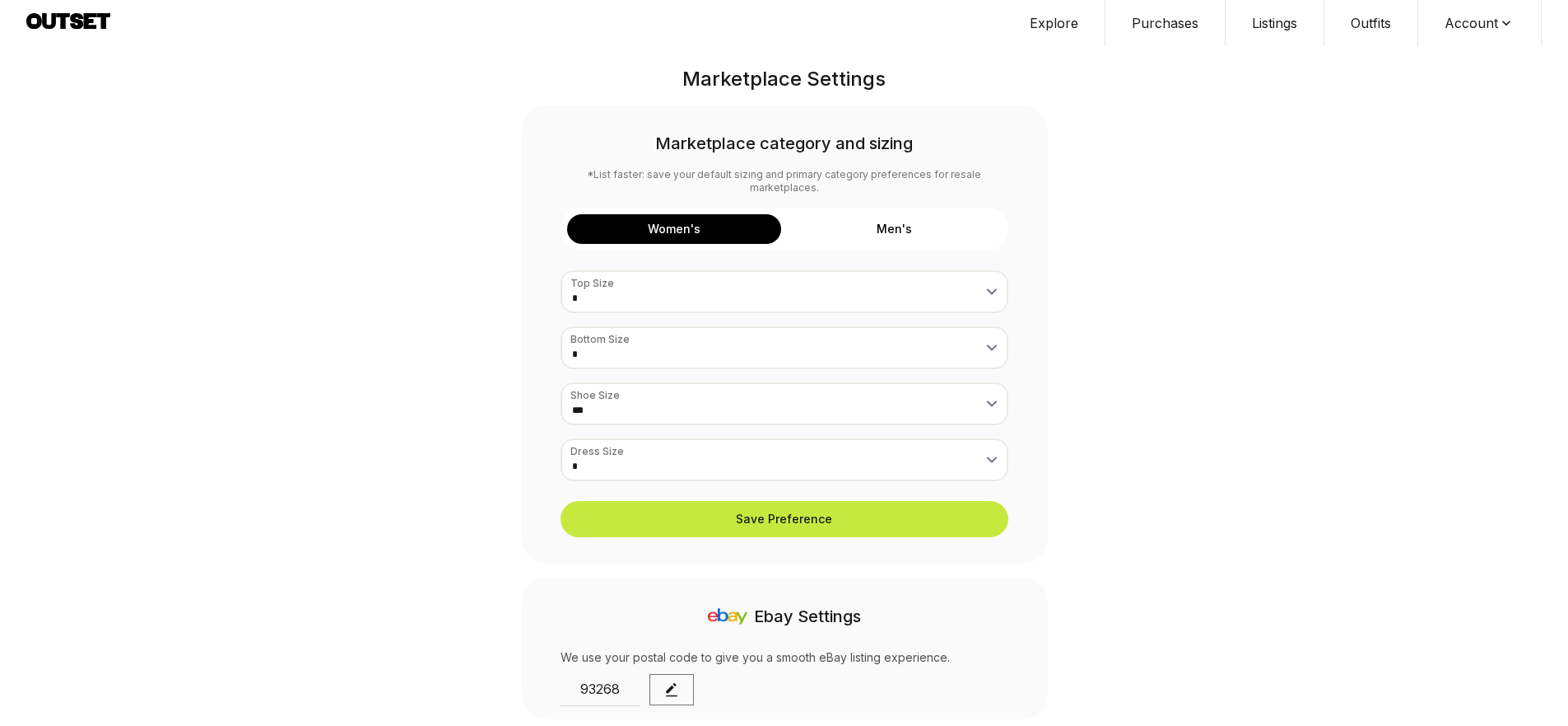
click at [644, 501] on button "Save Preference" at bounding box center [784, 519] width 448 height 36
click at [1173, 26] on button "Purchases" at bounding box center [1166, 23] width 120 height 46
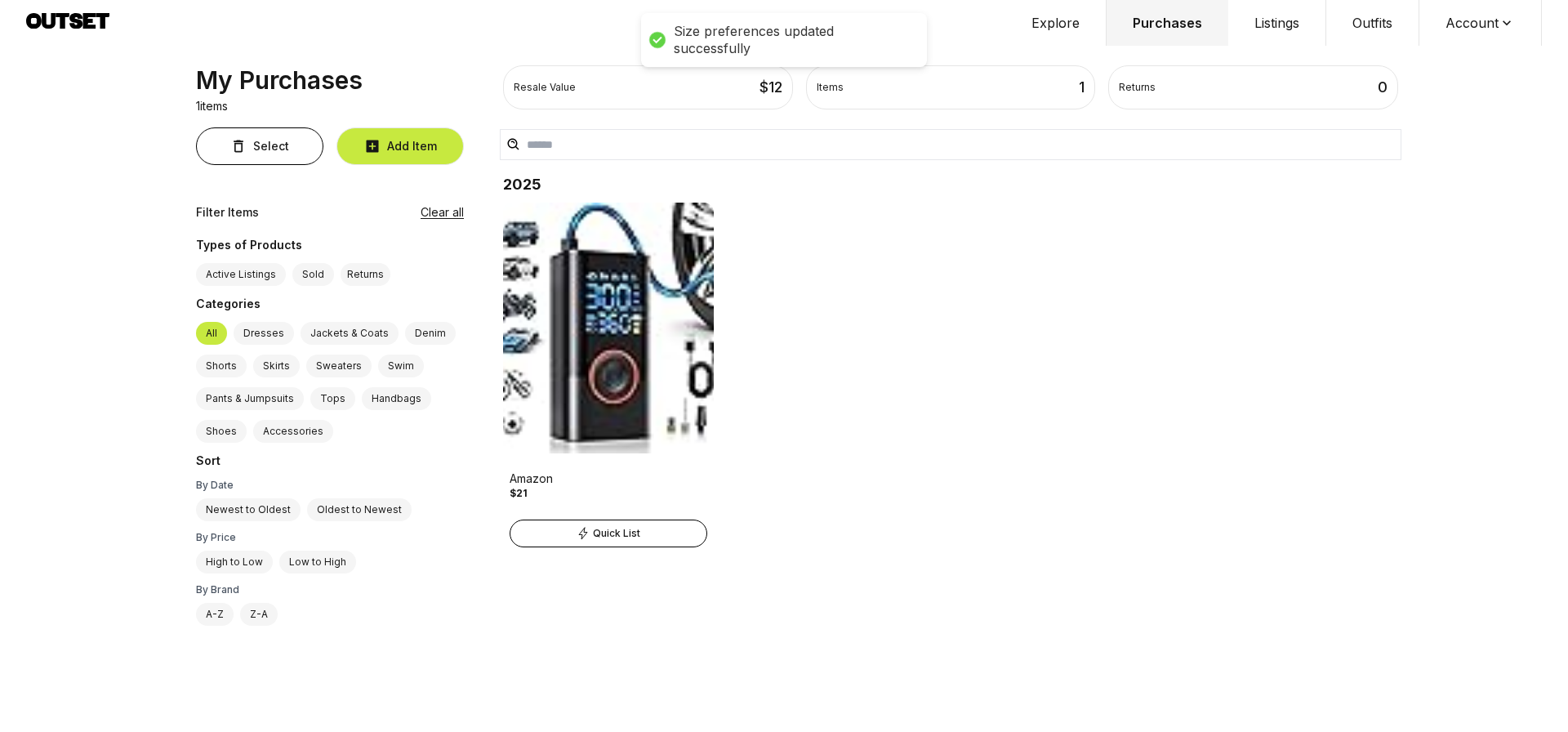
click at [1271, 23] on button "Listings" at bounding box center [1277, 23] width 98 height 46
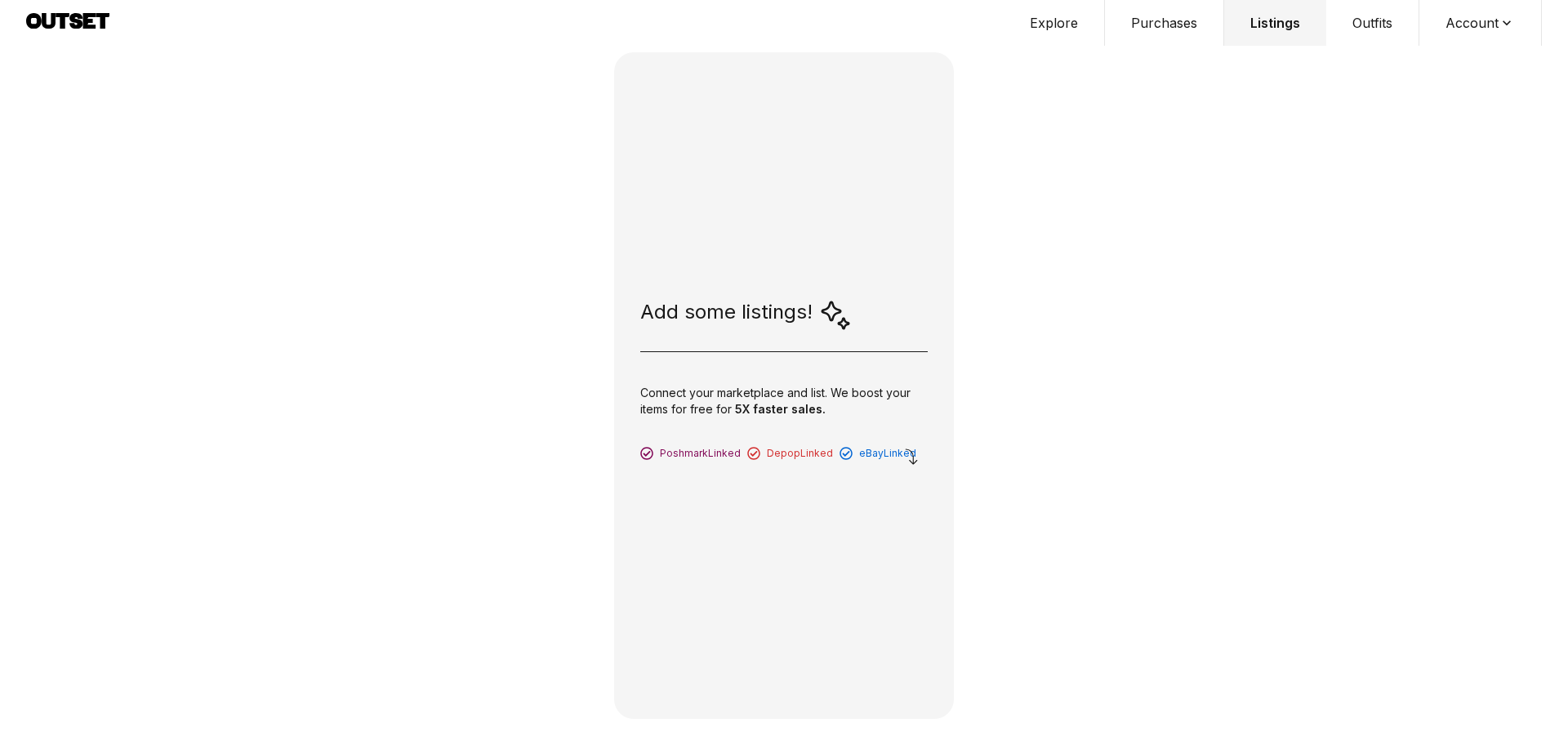
click at [712, 457] on span "Poshmark Linked" at bounding box center [701, 453] width 81 height 13
click at [771, 448] on span "Depop Linked" at bounding box center [800, 453] width 66 height 13
click at [851, 440] on div "Poshmark Linked Depop Linked eBay Linked" at bounding box center [784, 448] width 287 height 23
click at [863, 318] on div "Add some listings! Connect your marketplace and list. We boost your items for f…" at bounding box center [783, 385] width 340 height 667
click at [1359, 33] on button "Outfits" at bounding box center [1373, 23] width 93 height 46
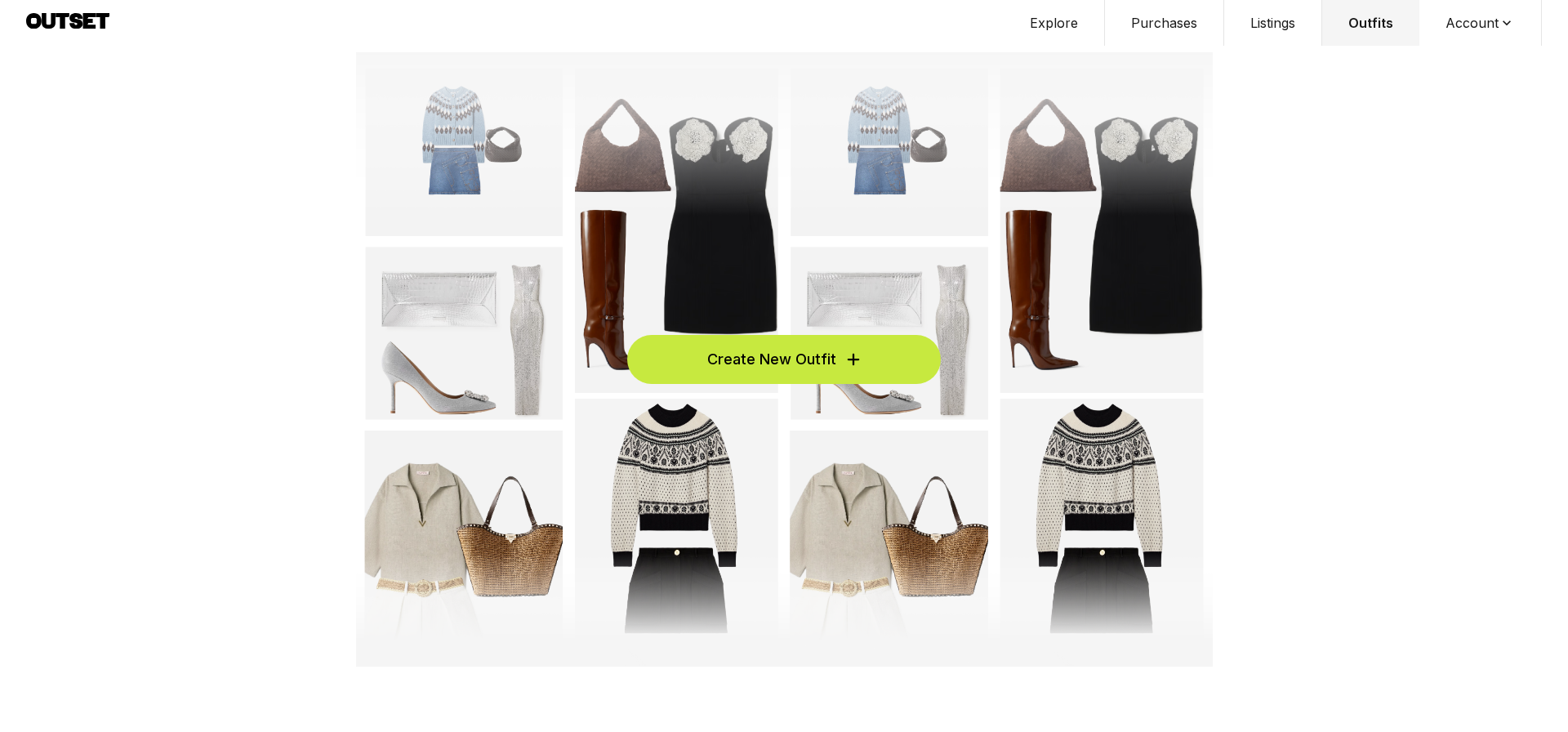
click at [1481, 16] on button "Account" at bounding box center [1481, 23] width 123 height 46
click at [1453, 45] on span "Profile" at bounding box center [1469, 54] width 144 height 30
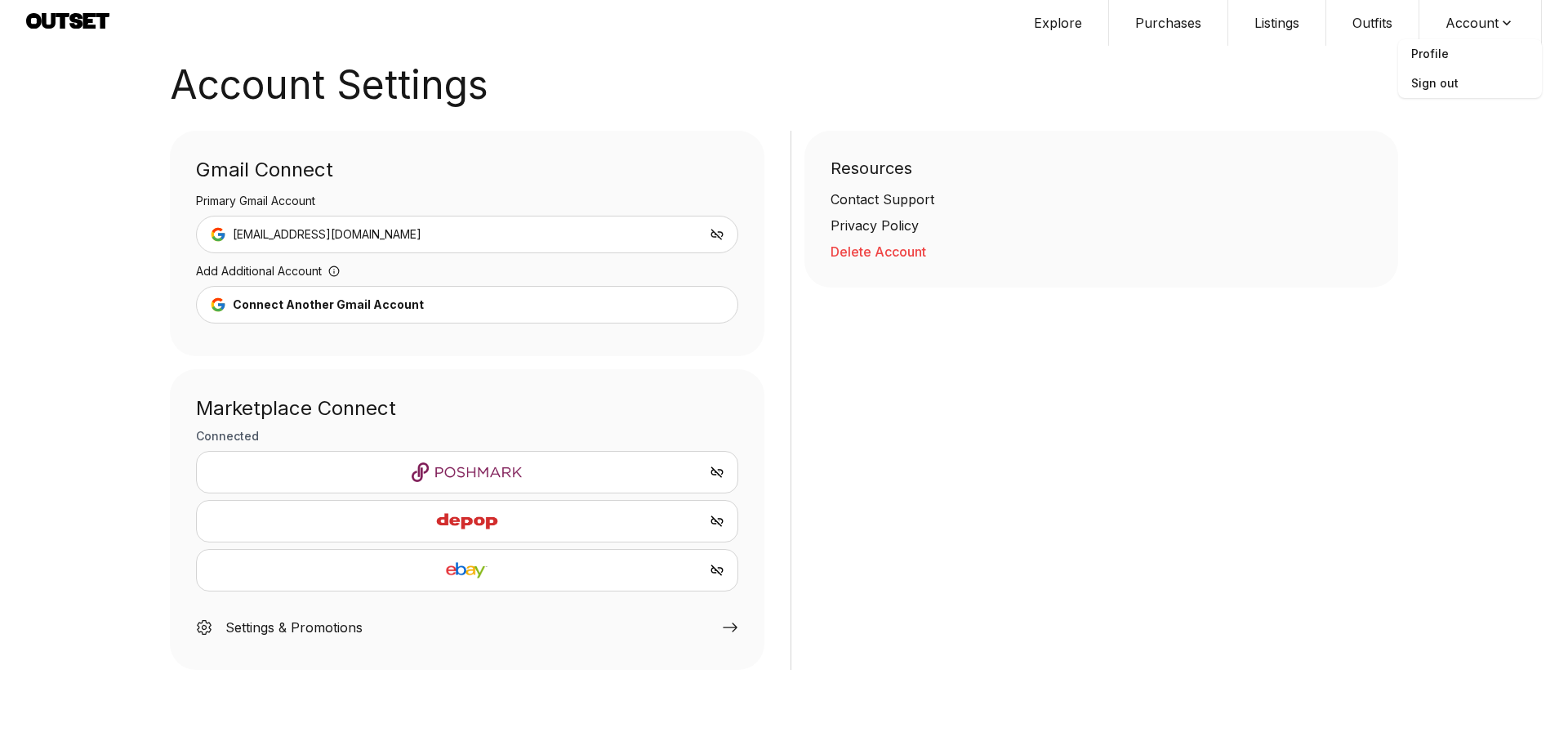
click at [1052, 16] on button "Explore" at bounding box center [1058, 23] width 101 height 46
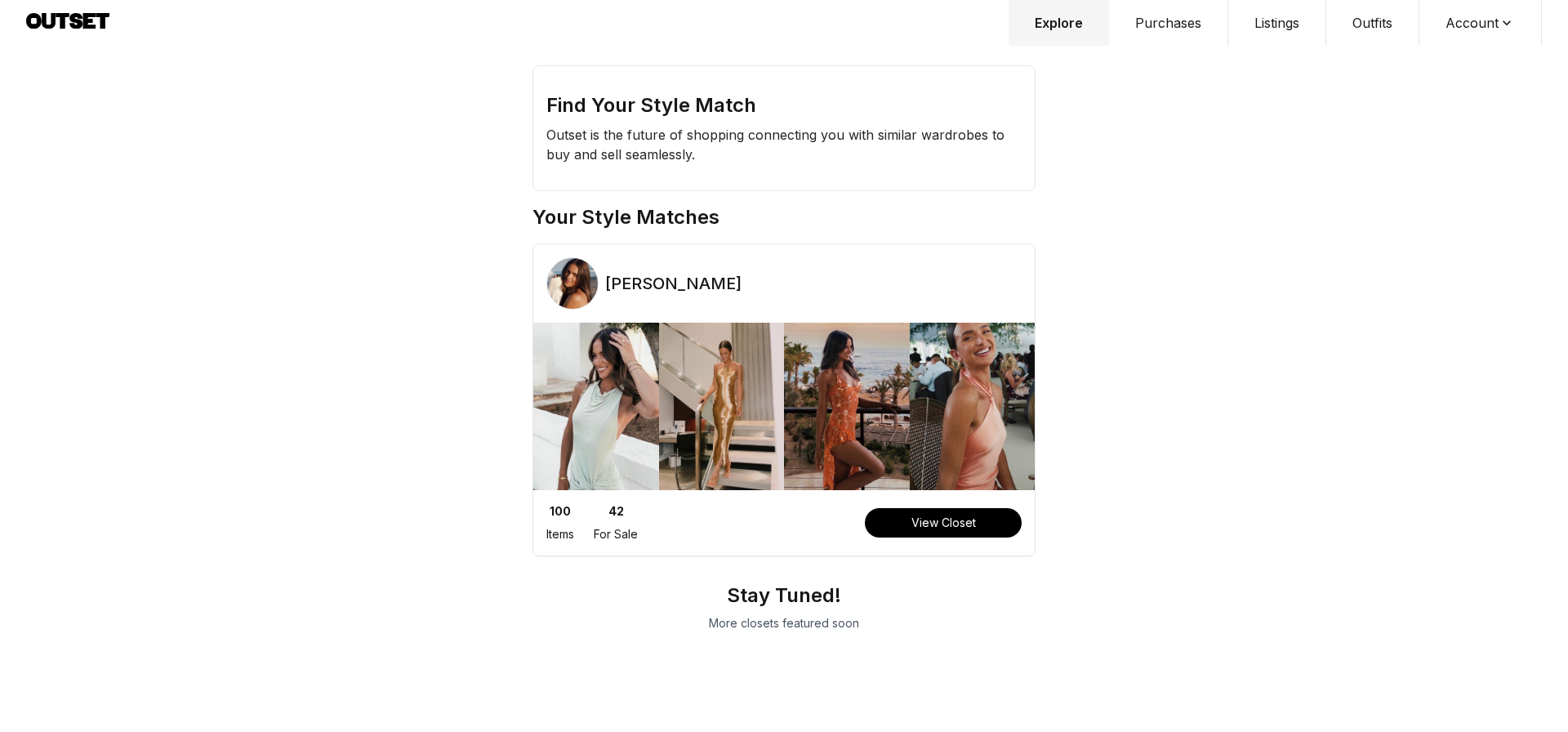
click at [912, 524] on button "View Closet" at bounding box center [943, 523] width 156 height 30
